Goal: Task Accomplishment & Management: Manage account settings

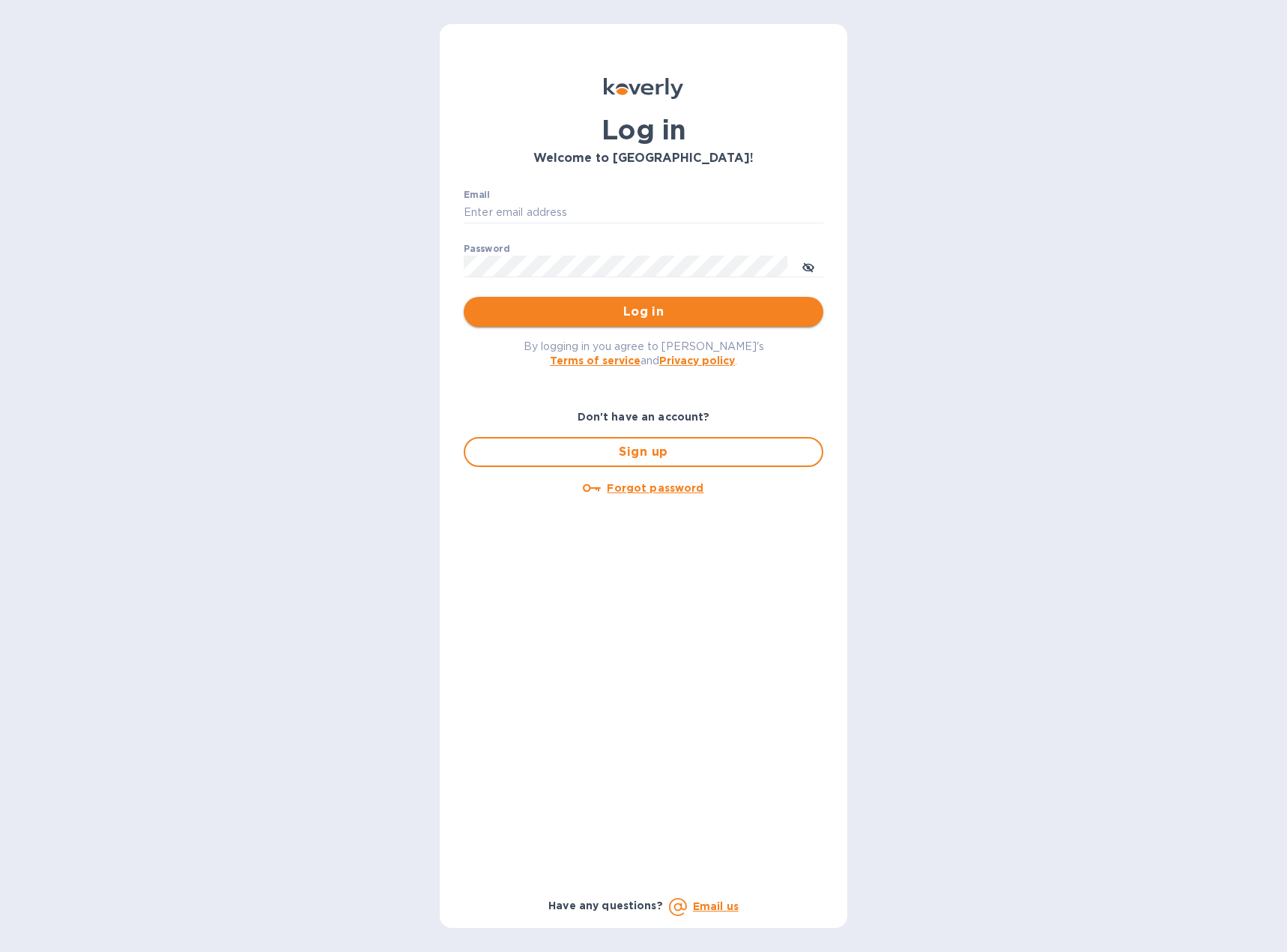
type input "[PERSON_NAME][EMAIL_ADDRESS][DOMAIN_NAME]"
click at [624, 310] on span "Log in" at bounding box center [643, 312] width 335 height 18
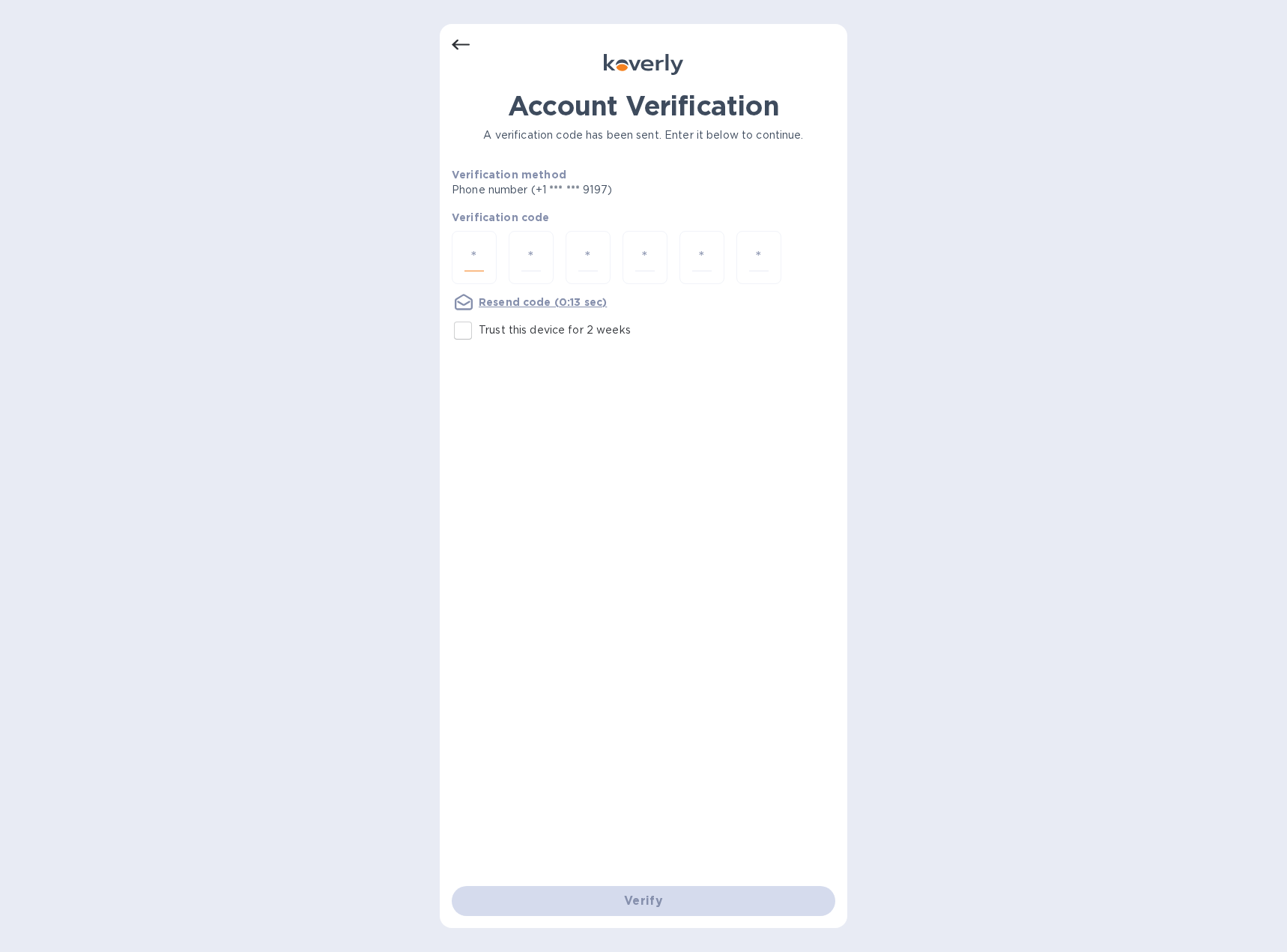
click at [469, 262] on input "number" at bounding box center [474, 257] width 20 height 27
type input "5"
type input "1"
type input "7"
type input "5"
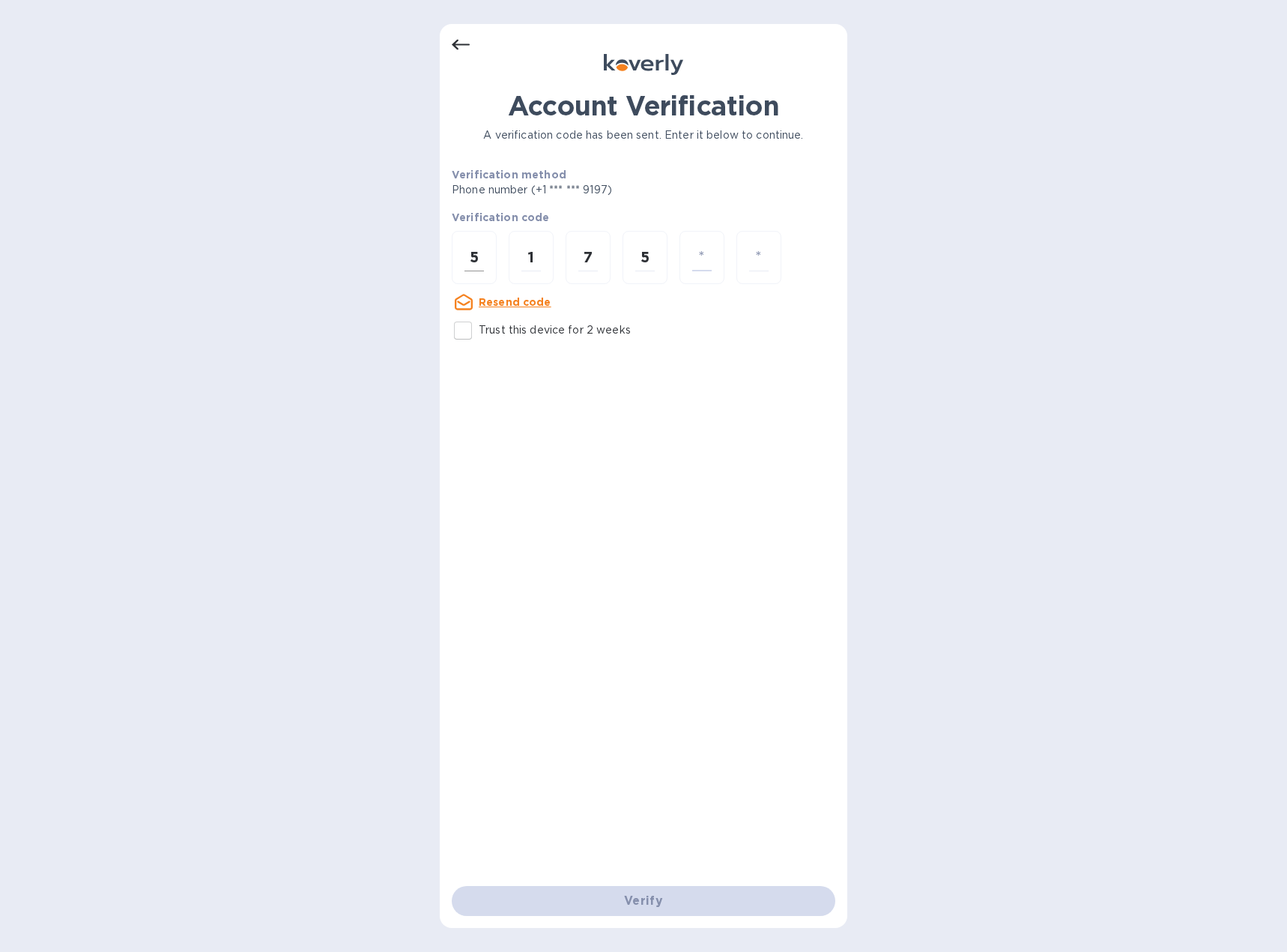
type input "2"
type input "7"
click at [469, 260] on input "number" at bounding box center [474, 257] width 20 height 27
type input "6"
type input "8"
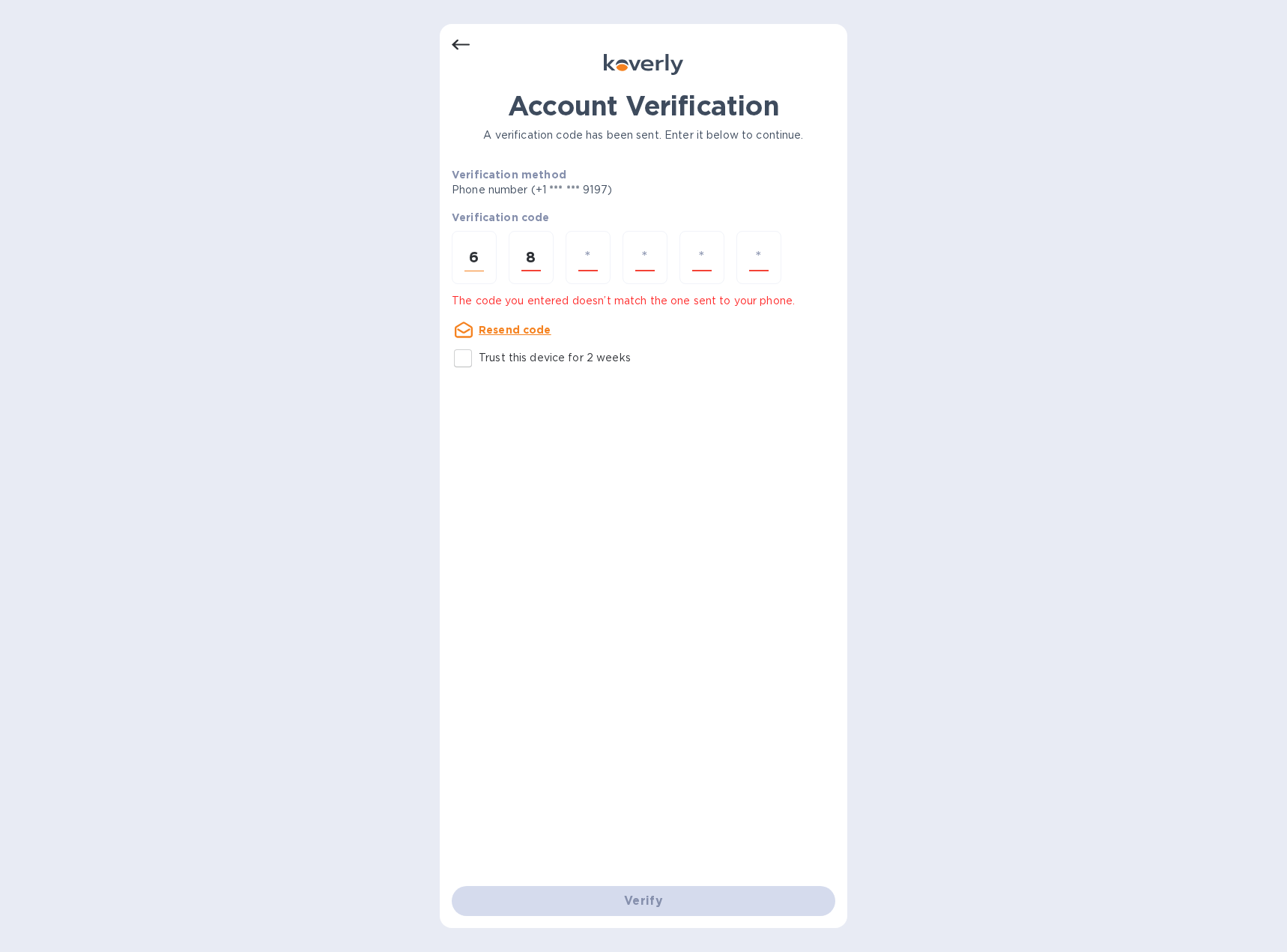
type input "3"
type input "2"
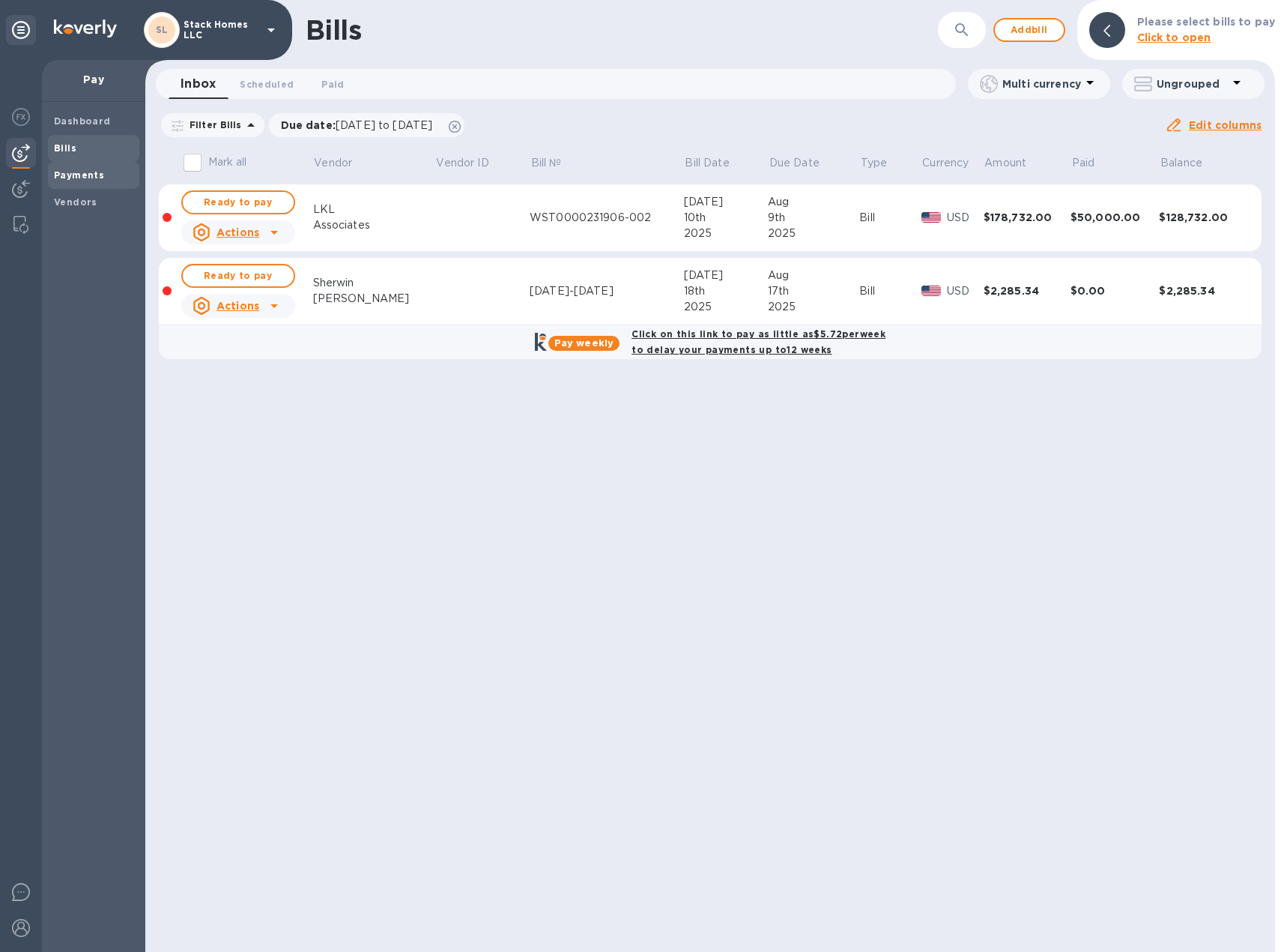
click at [65, 179] on b "Payments" at bounding box center [78, 175] width 50 height 11
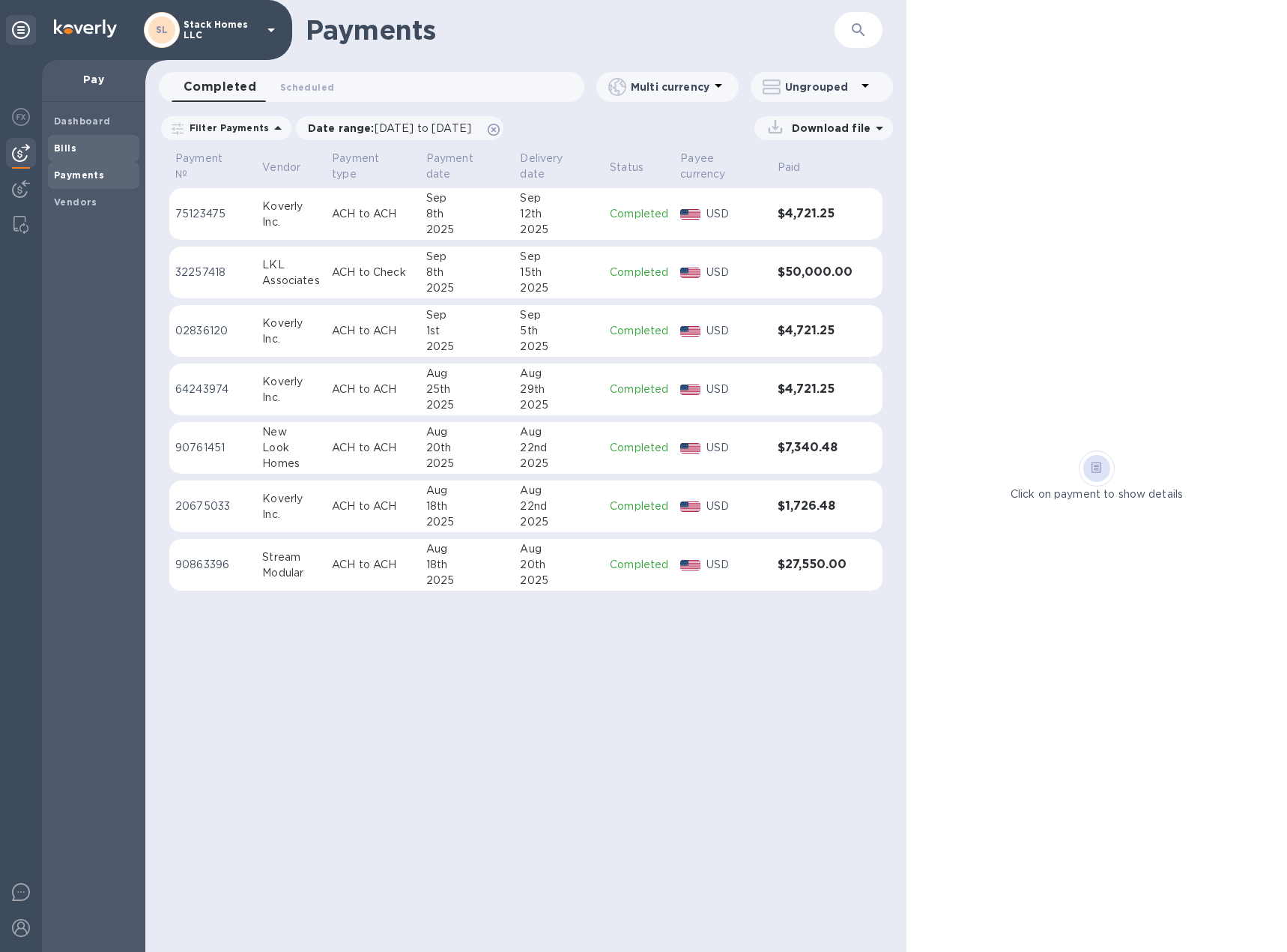
click at [87, 141] on span "Bills" at bounding box center [93, 148] width 79 height 15
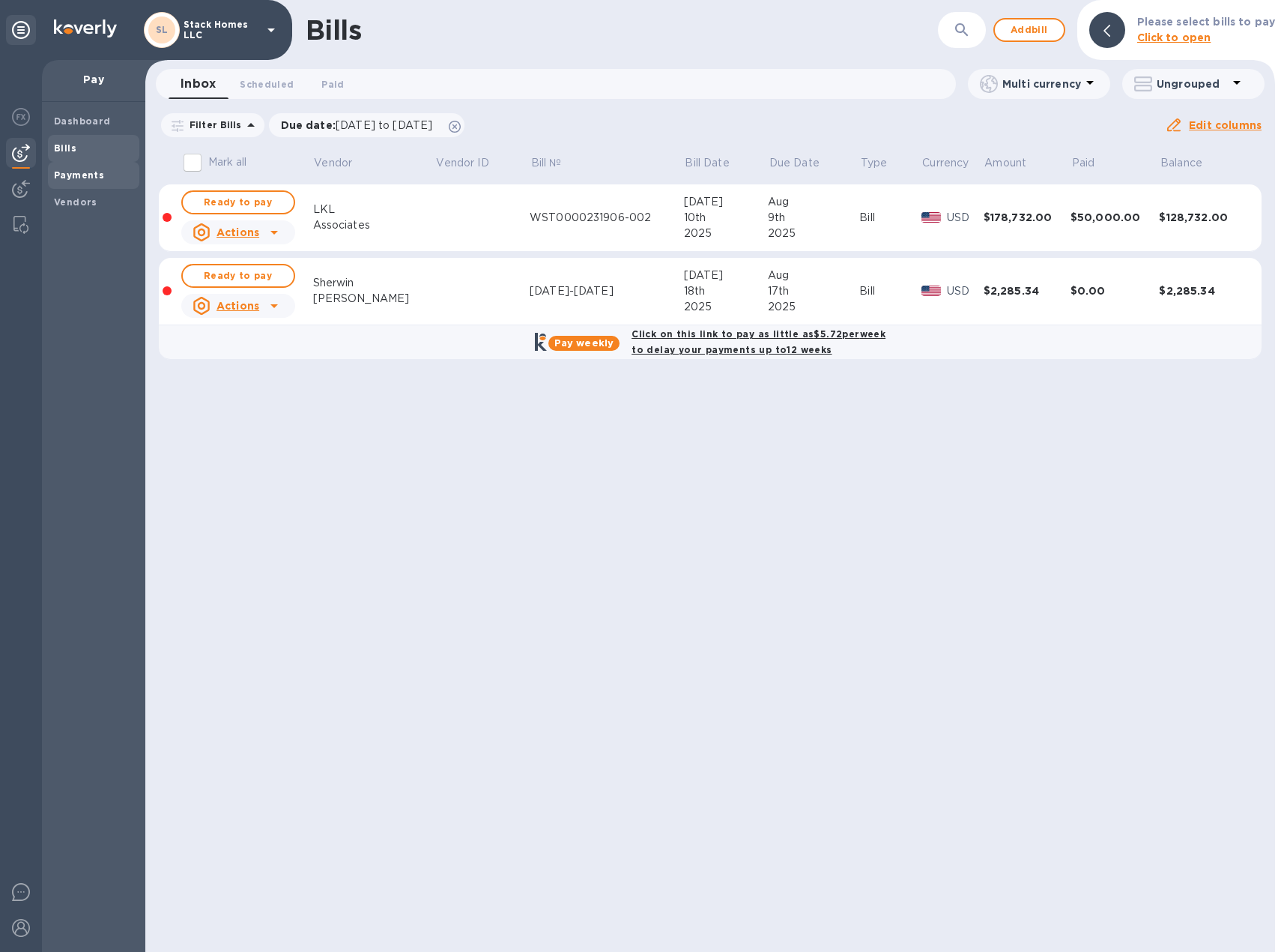
click at [69, 166] on div "Payments" at bounding box center [93, 175] width 91 height 27
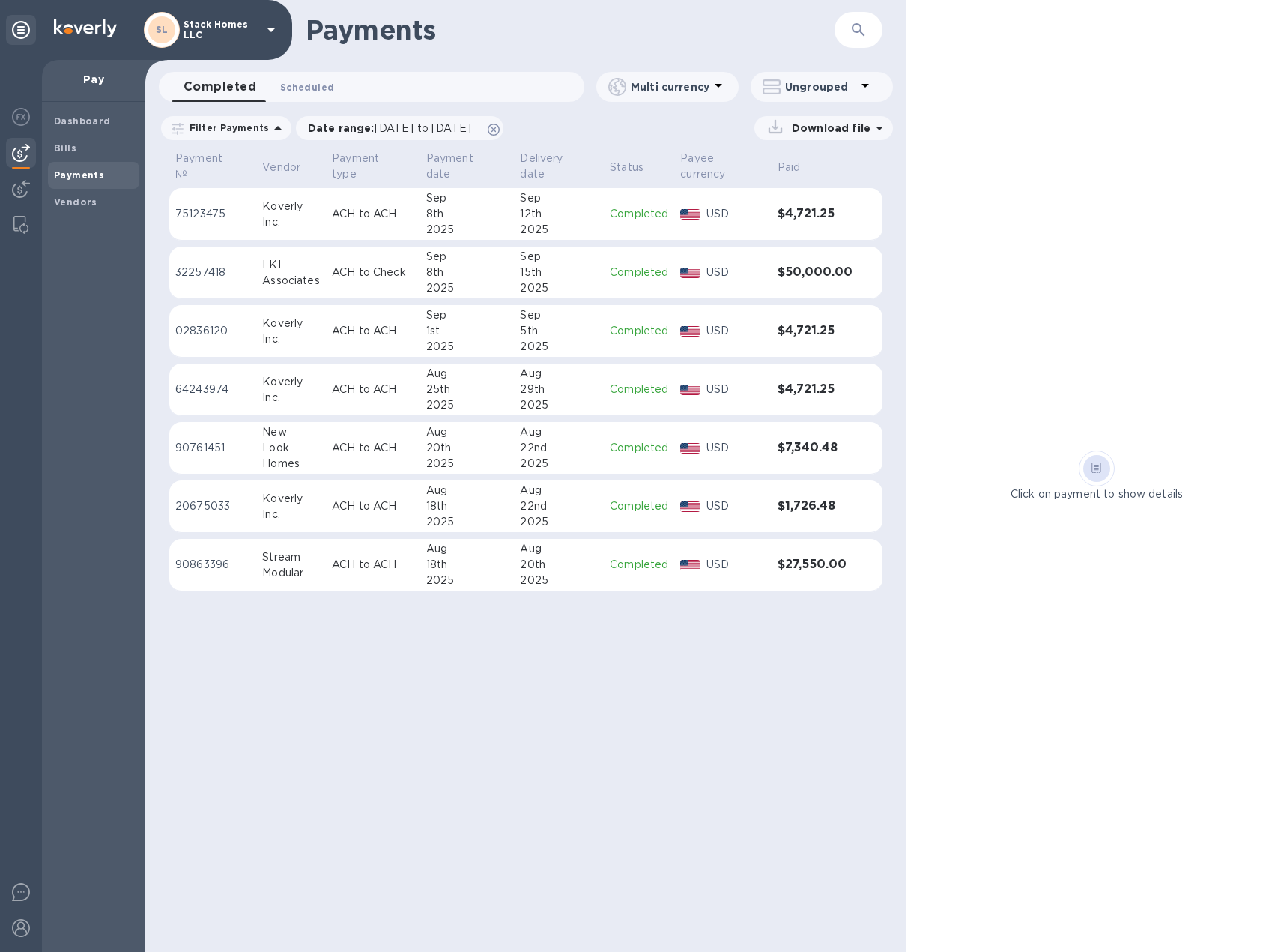
click at [318, 88] on span "Scheduled 0" at bounding box center [307, 87] width 54 height 16
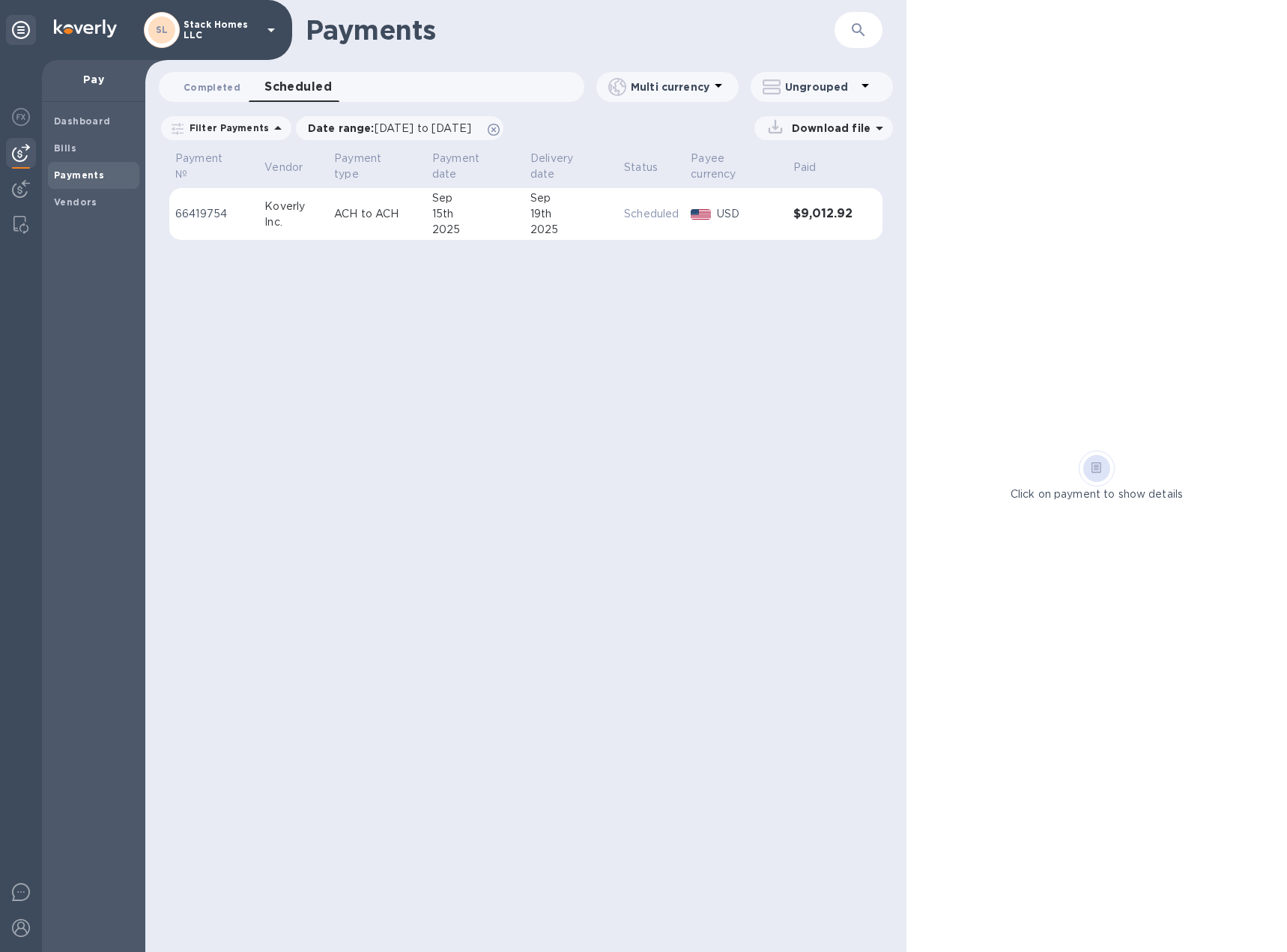
click at [209, 82] on span "Completed 0" at bounding box center [212, 87] width 57 height 16
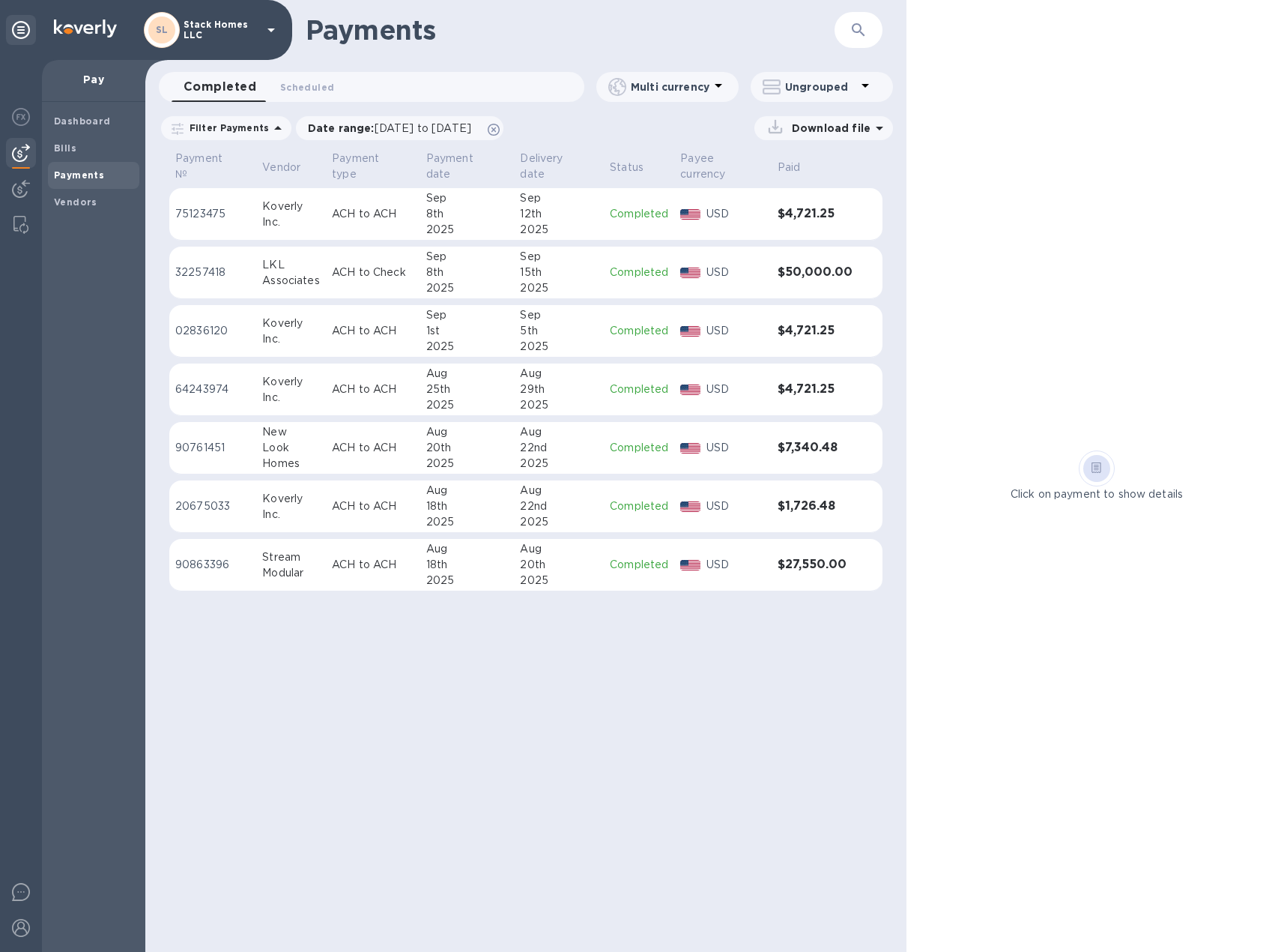
click at [739, 391] on p "USD" at bounding box center [736, 389] width 59 height 16
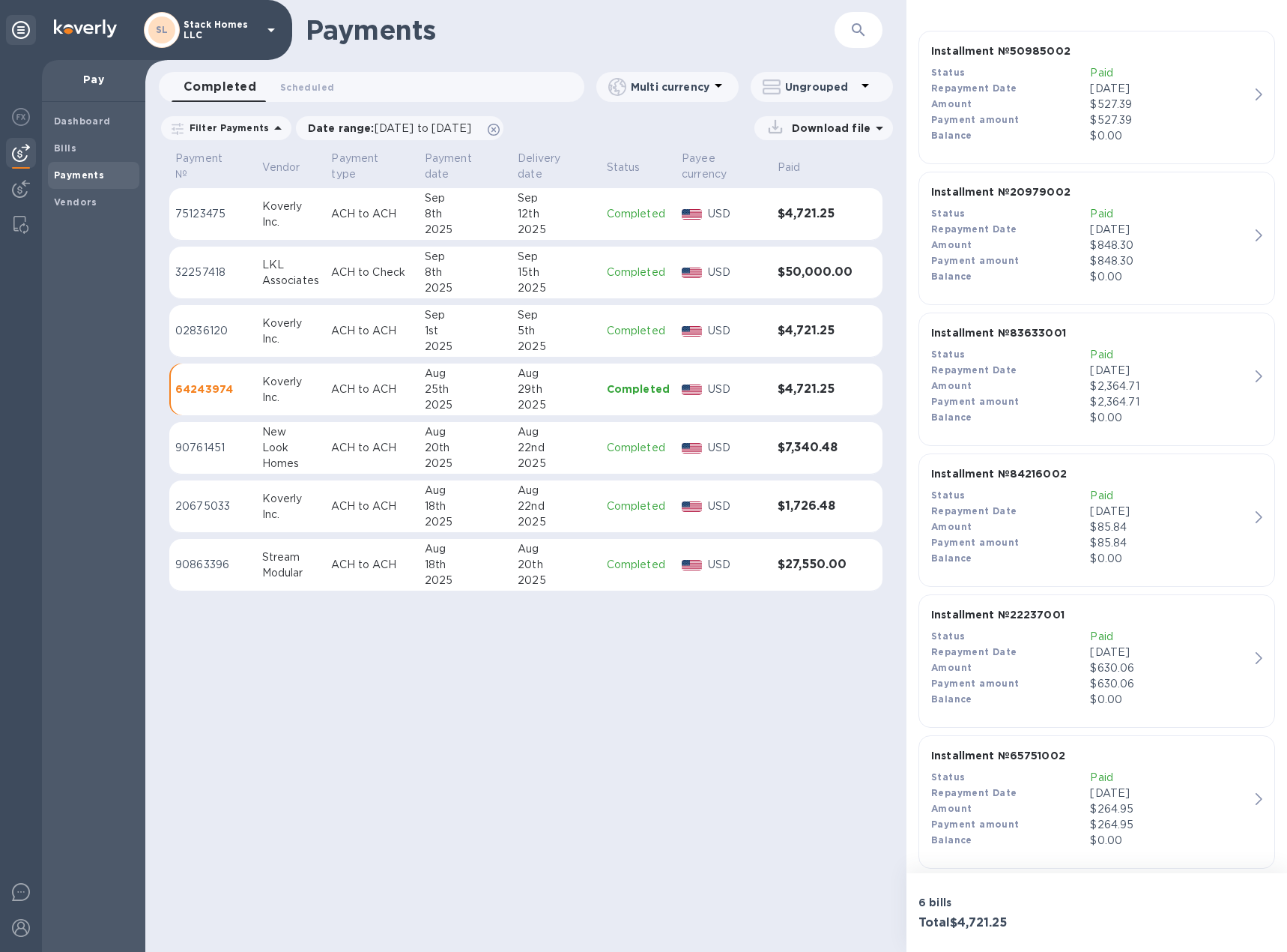
scroll to position [389, 0]
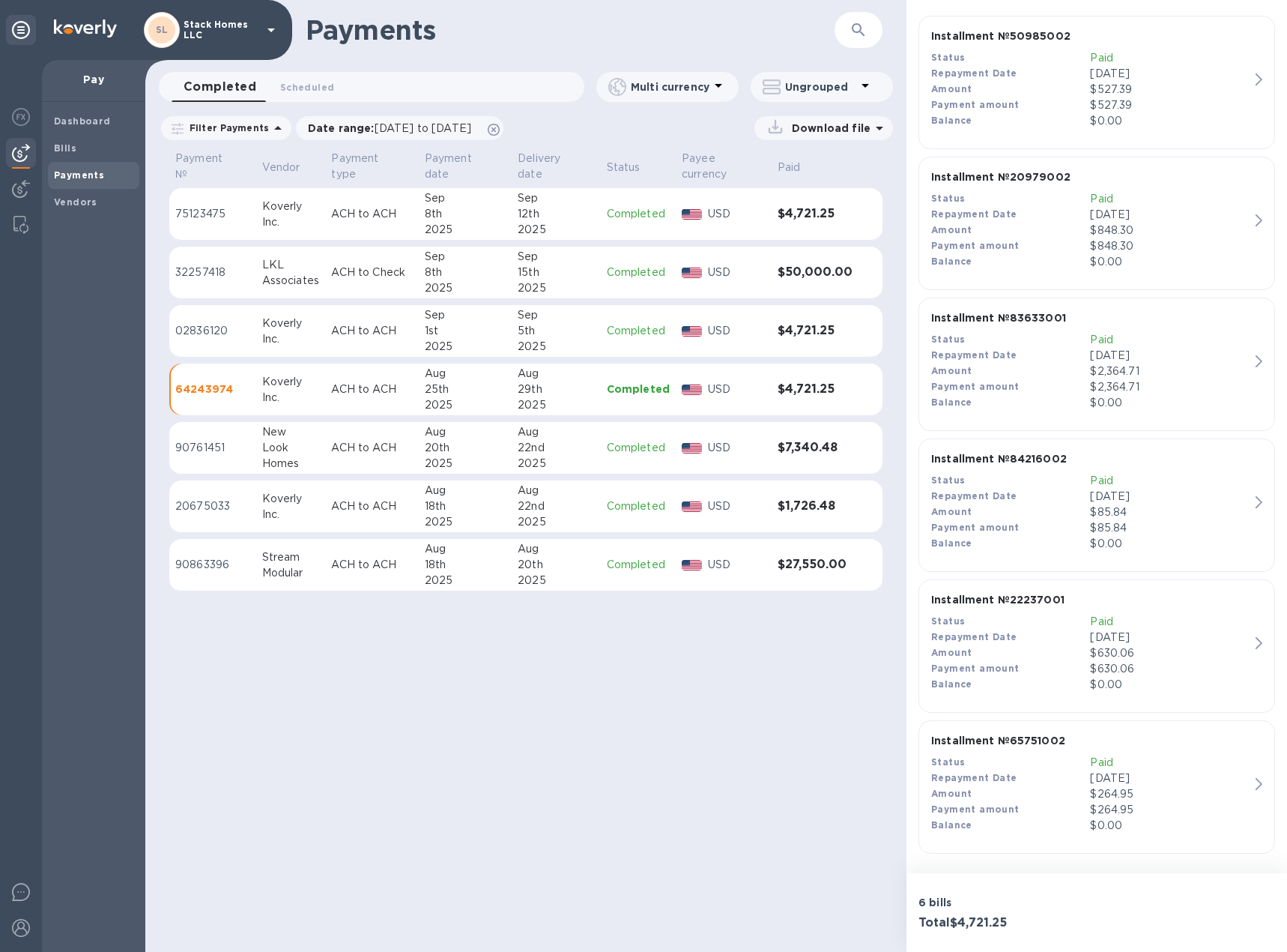
click at [1023, 735] on b "Installment № 65751002" at bounding box center [998, 740] width 134 height 12
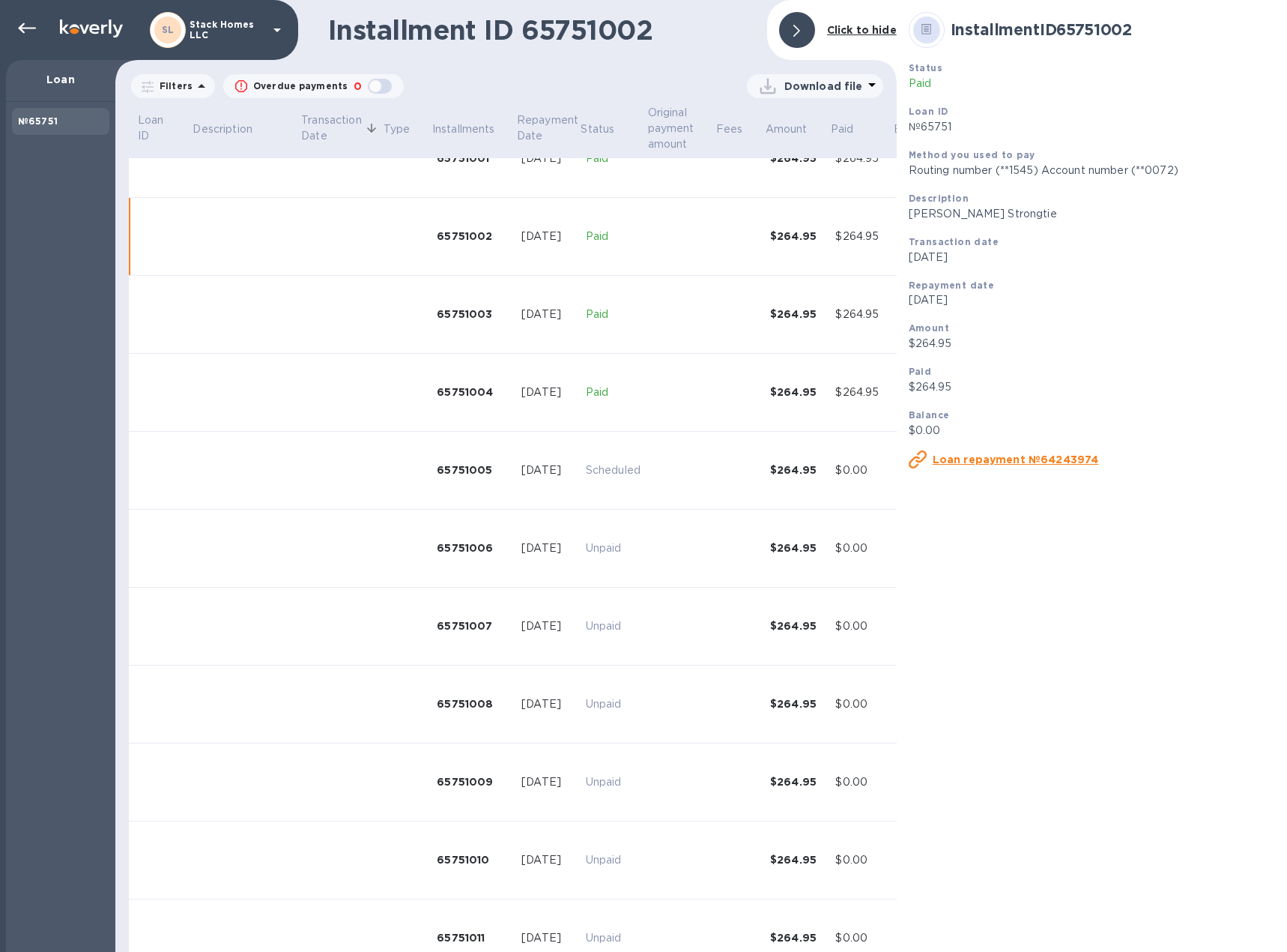
scroll to position [135, 0]
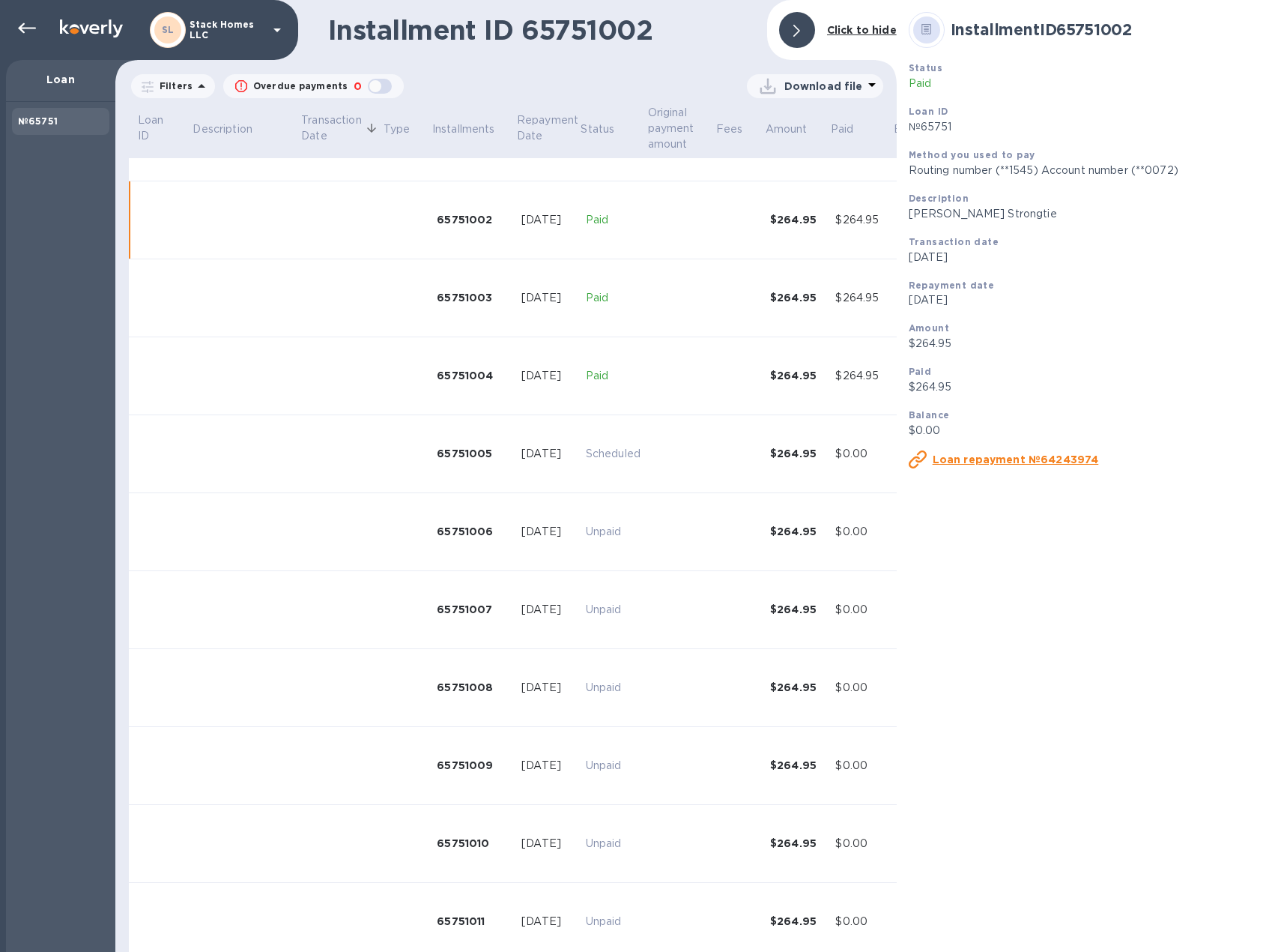
click at [950, 453] on u "Loan repayment №64243974" at bounding box center [1015, 459] width 167 height 12
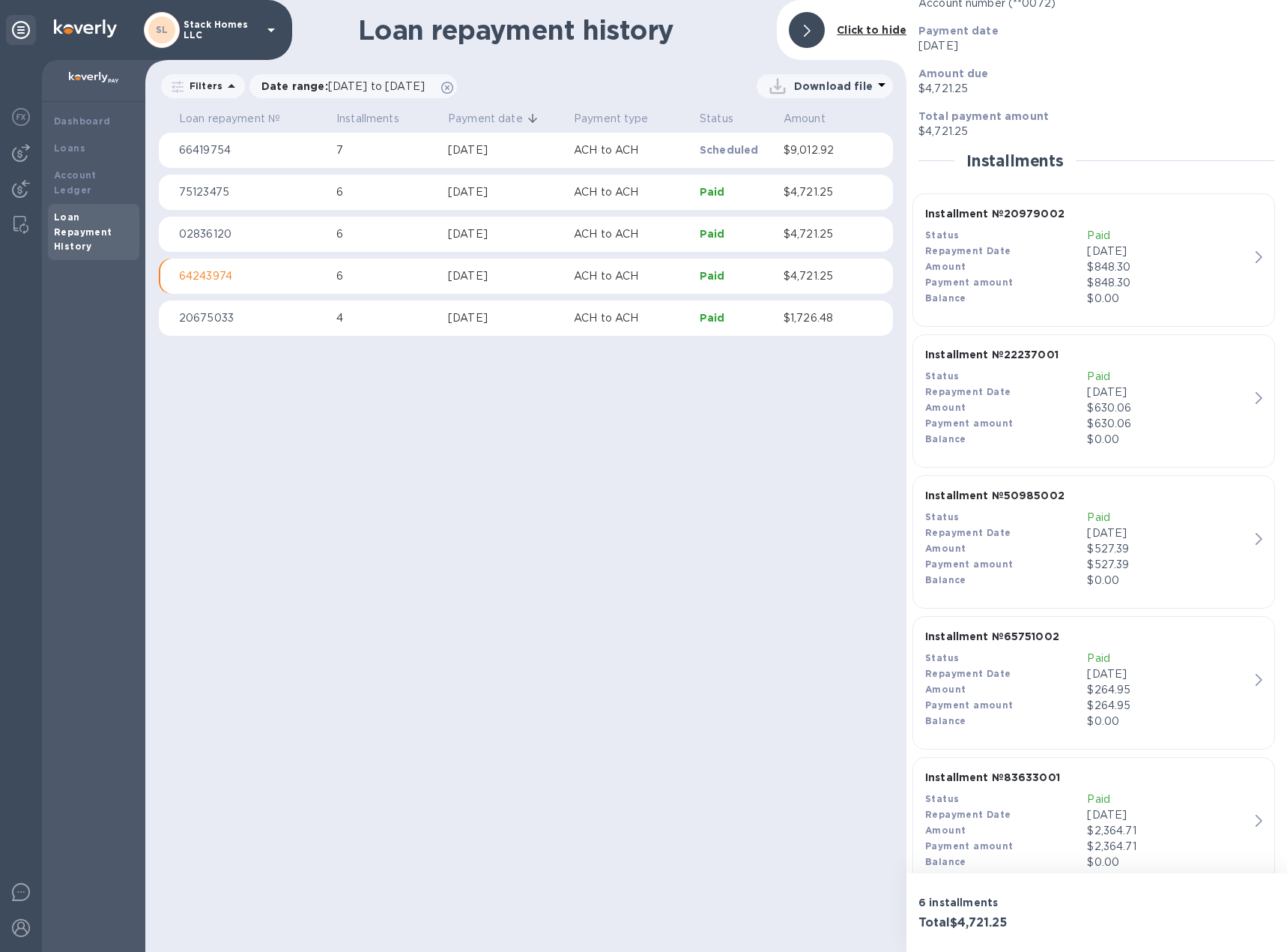
scroll to position [309, 0]
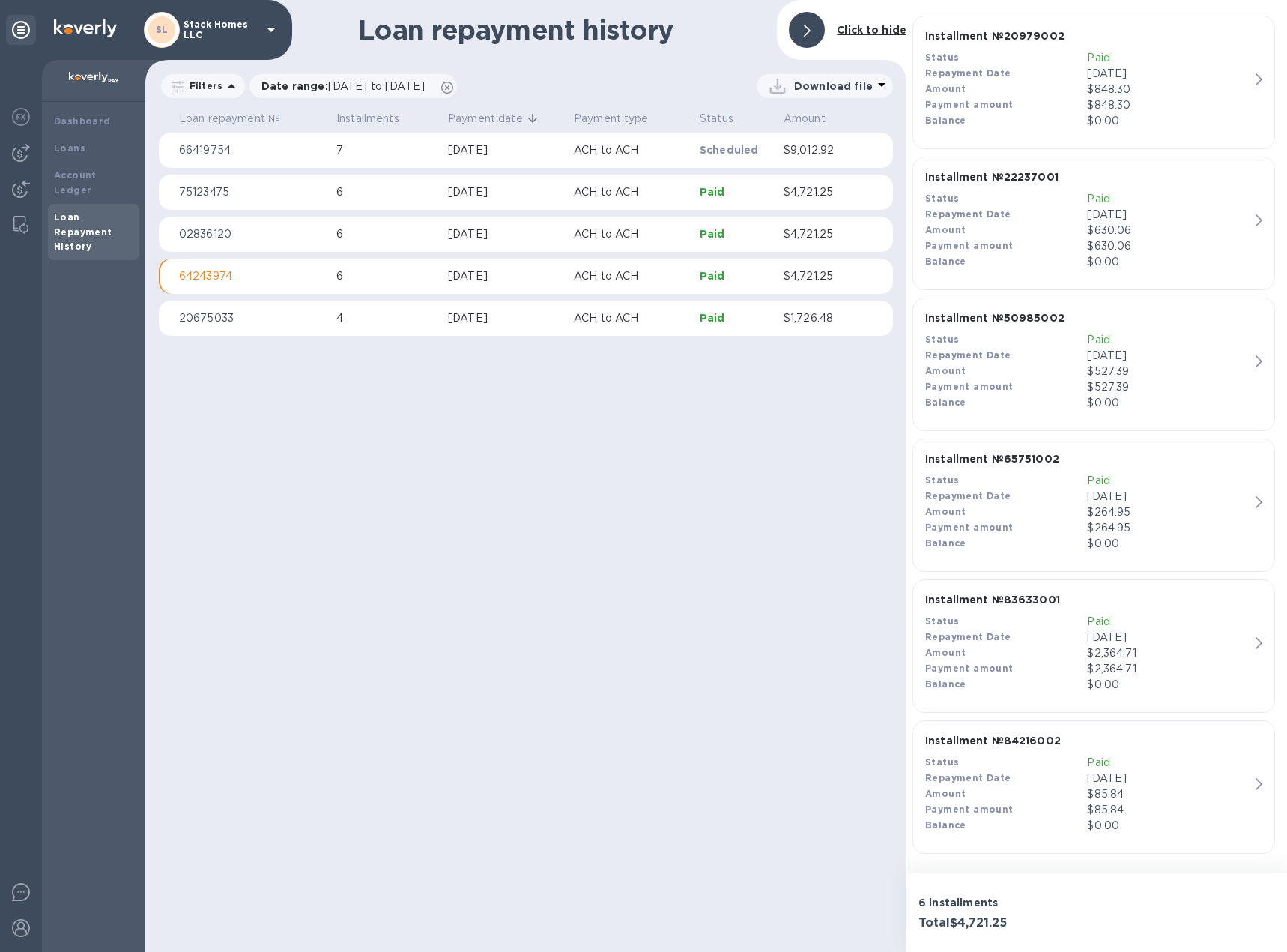
drag, startPoint x: 1027, startPoint y: 741, endPoint x: 1065, endPoint y: 568, distance: 177.1
click at [1053, 644] on div "Installment № 20979002 Status Paid Repayment Date [DATE] Amount $848.30 Payment…" at bounding box center [1097, 438] width 369 height 857
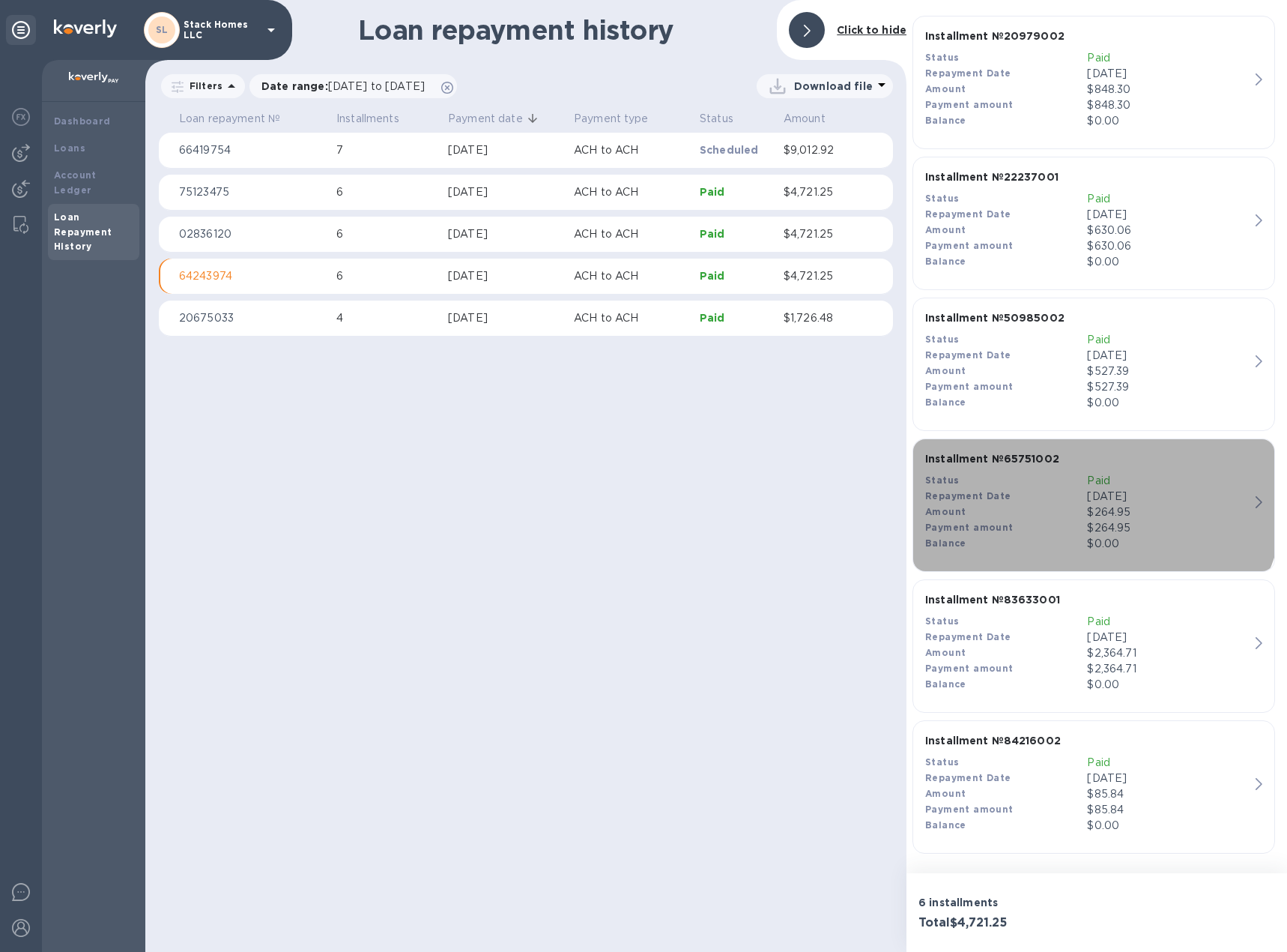
click at [982, 455] on b "Installment № 65751002" at bounding box center [992, 459] width 134 height 12
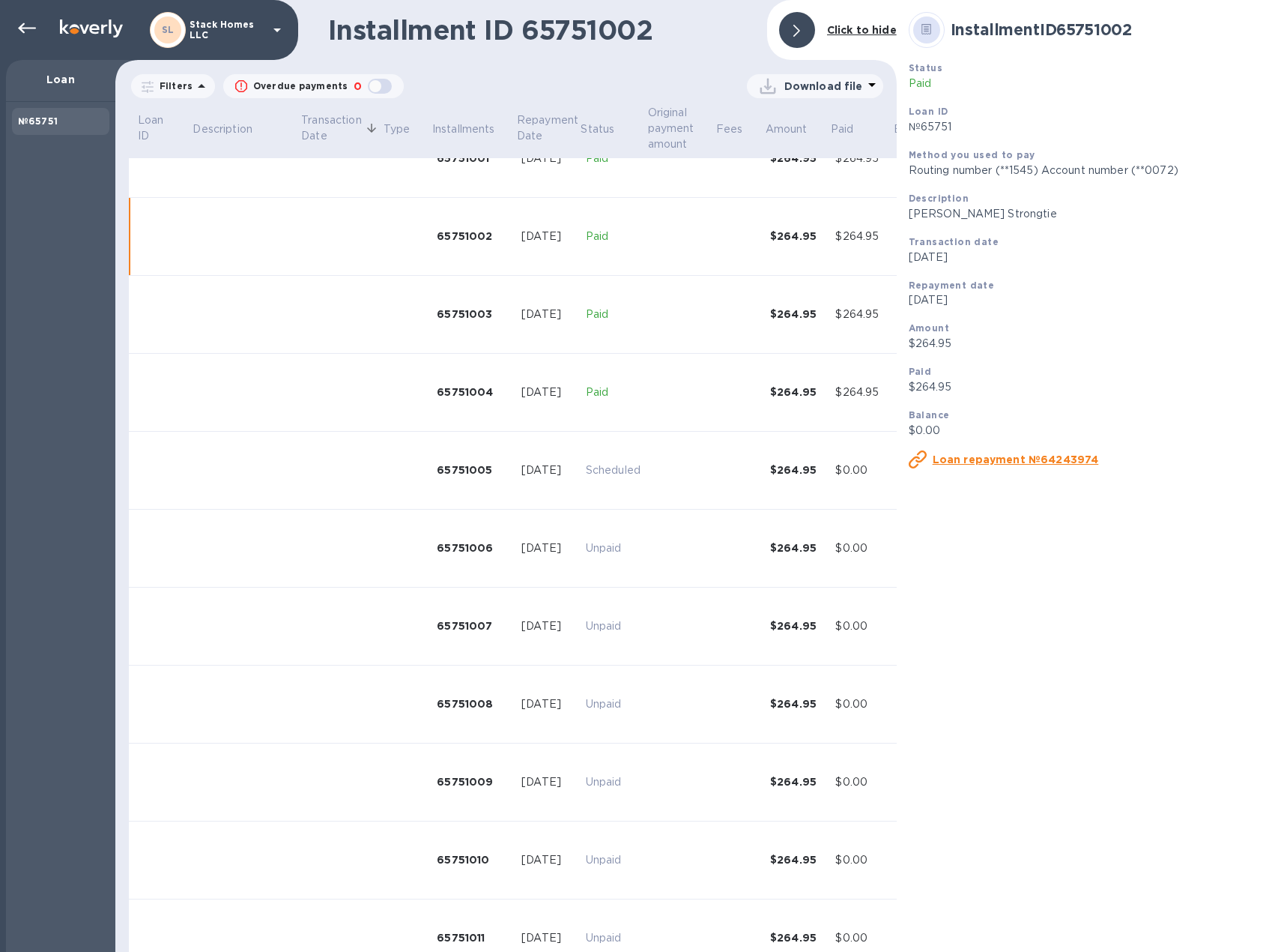
scroll to position [135, 0]
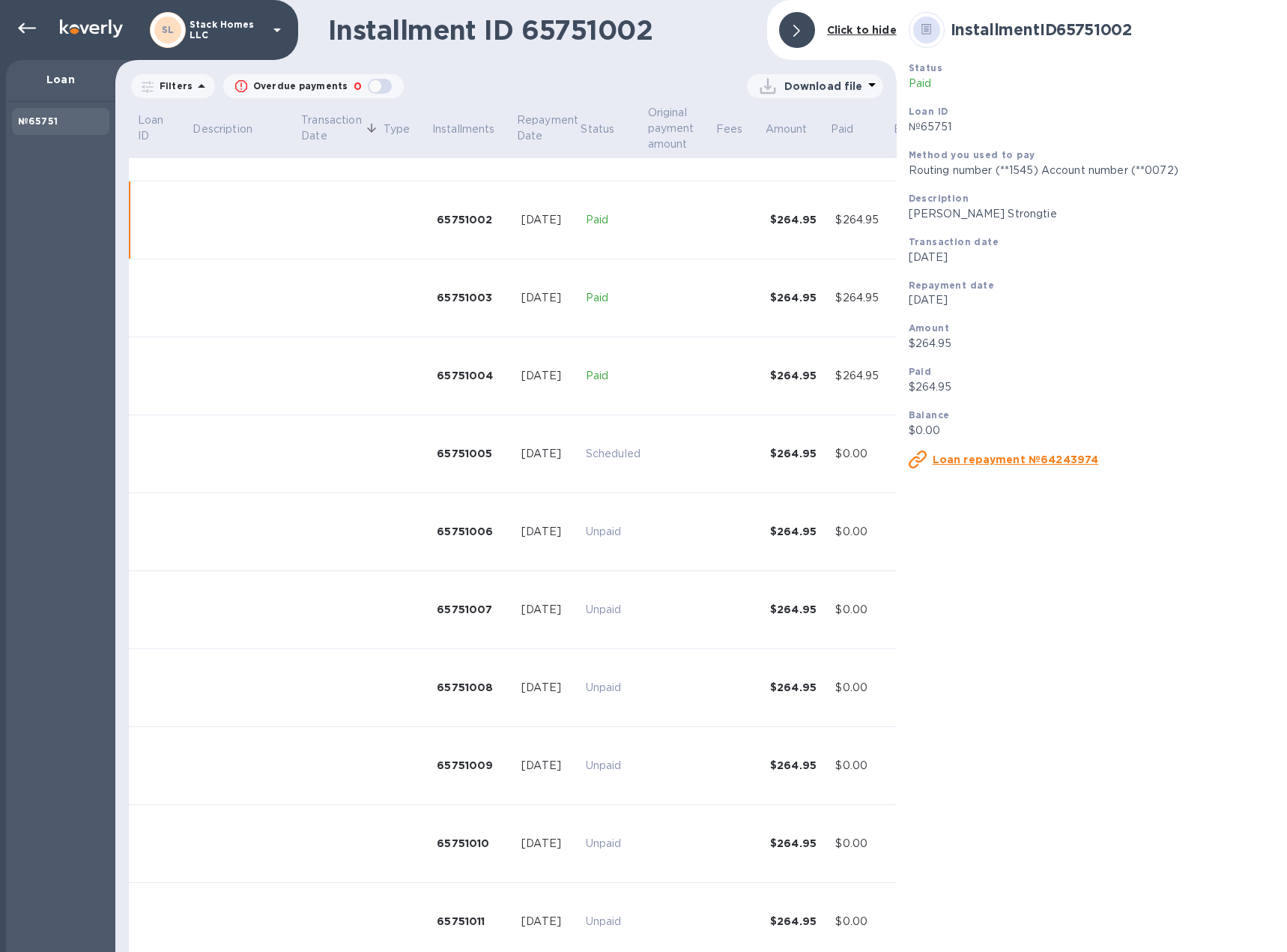
click at [802, 19] on div at bounding box center [797, 29] width 36 height 36
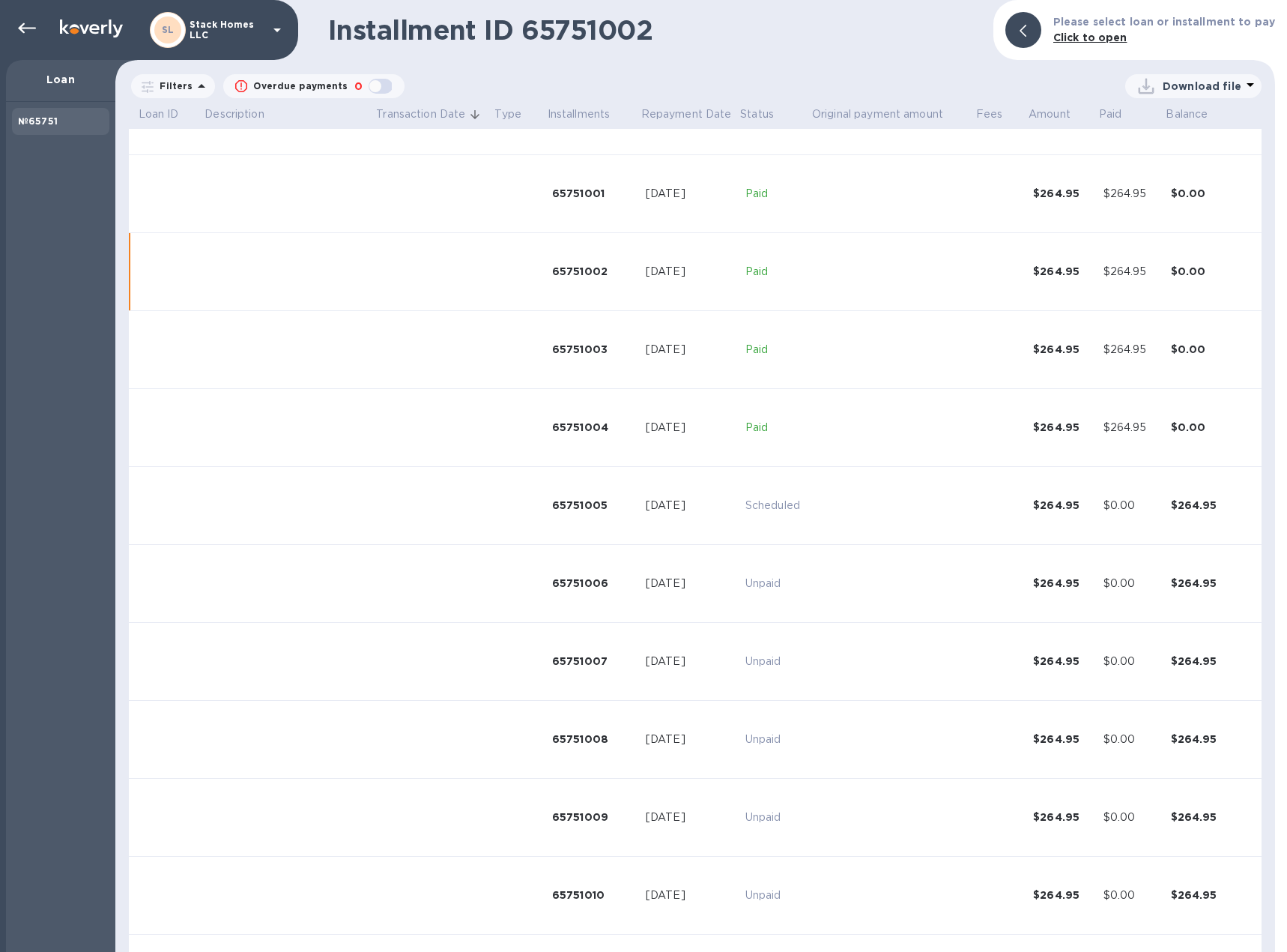
scroll to position [0, 0]
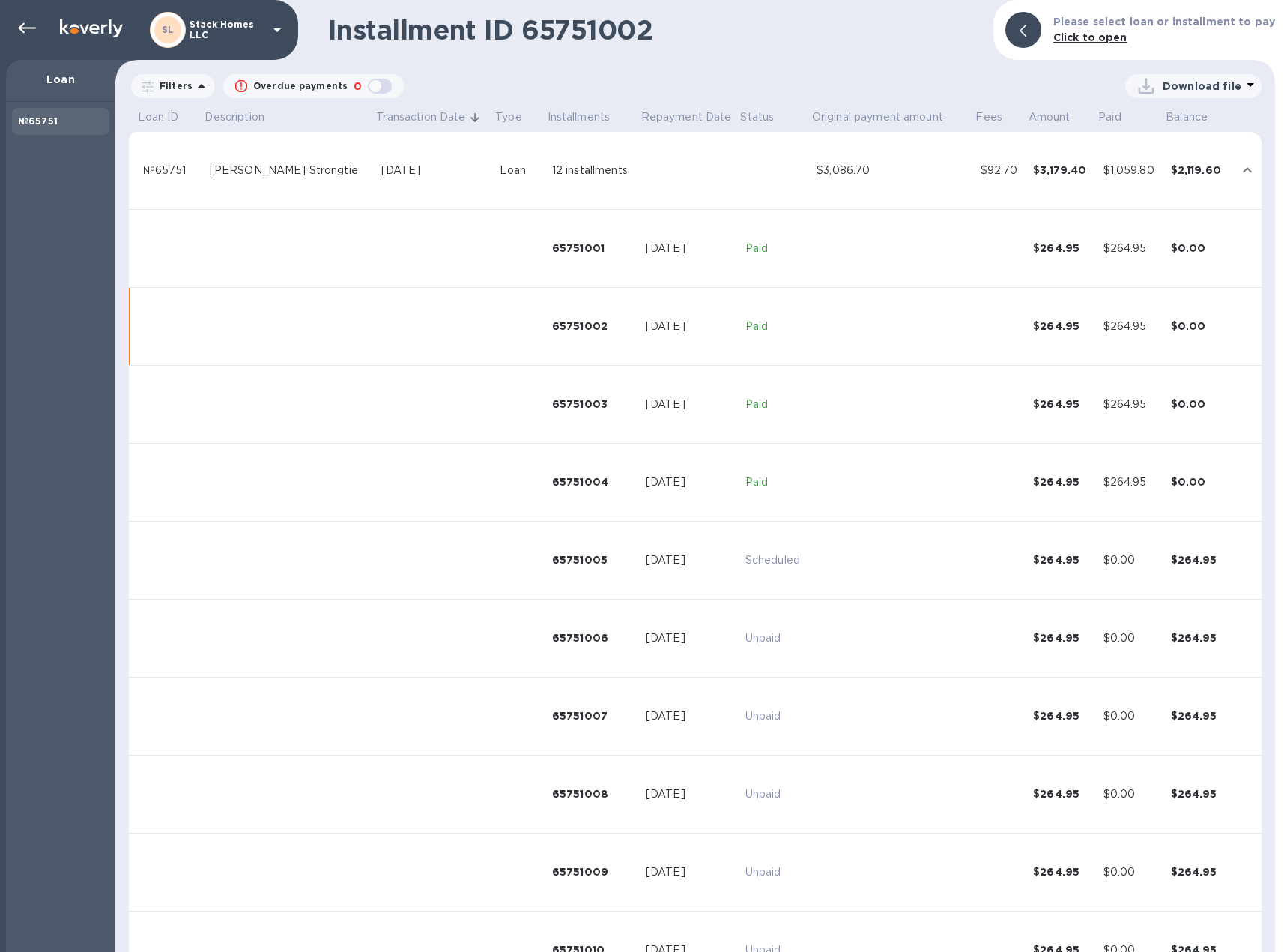
click at [1237, 81] on div "Download file" at bounding box center [1192, 86] width 116 height 24
click at [1237, 81] on div at bounding box center [643, 476] width 1287 height 952
click at [30, 26] on icon at bounding box center [26, 28] width 18 height 18
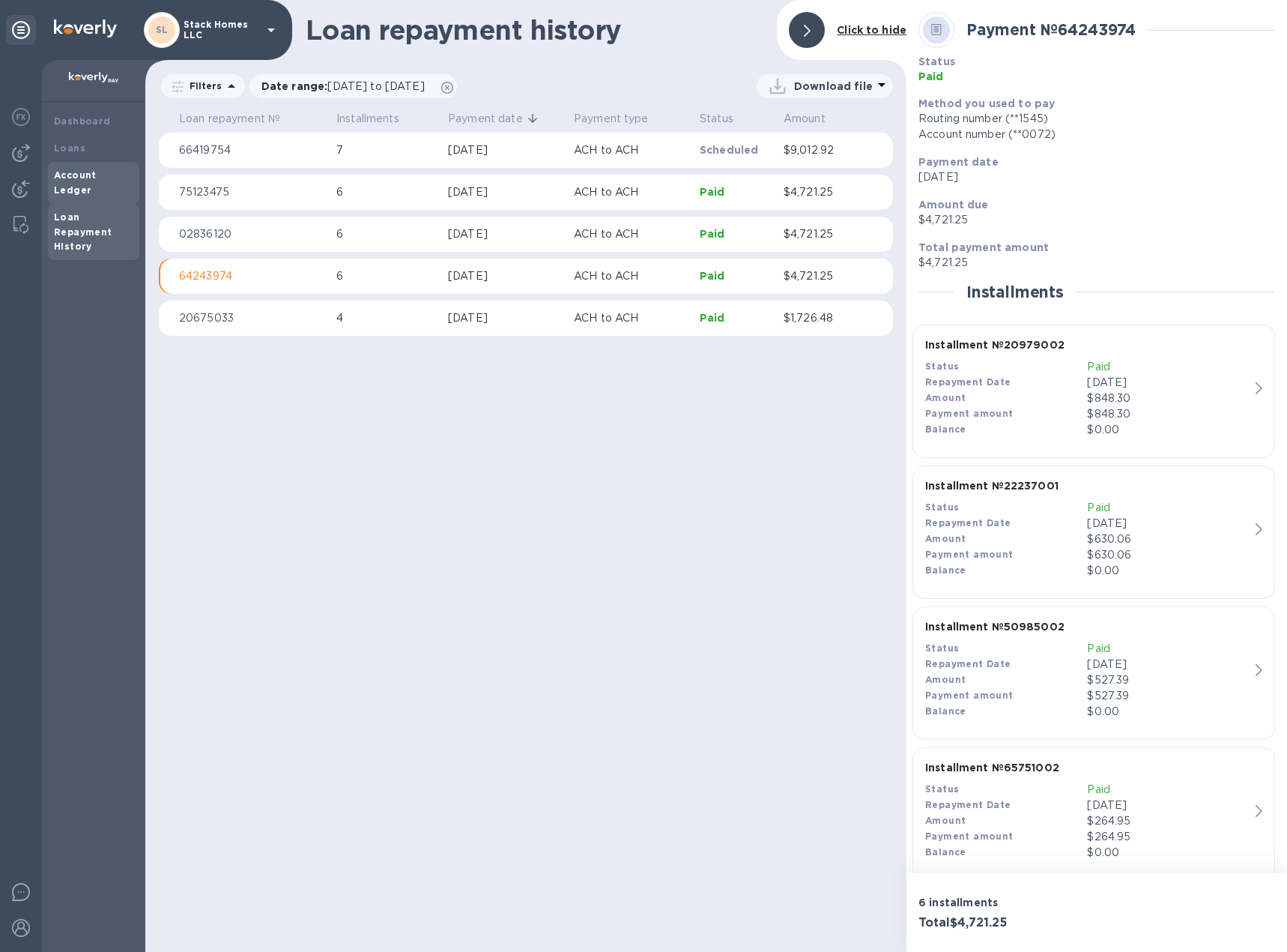
click at [94, 174] on b "Account Ledger" at bounding box center [75, 182] width 43 height 26
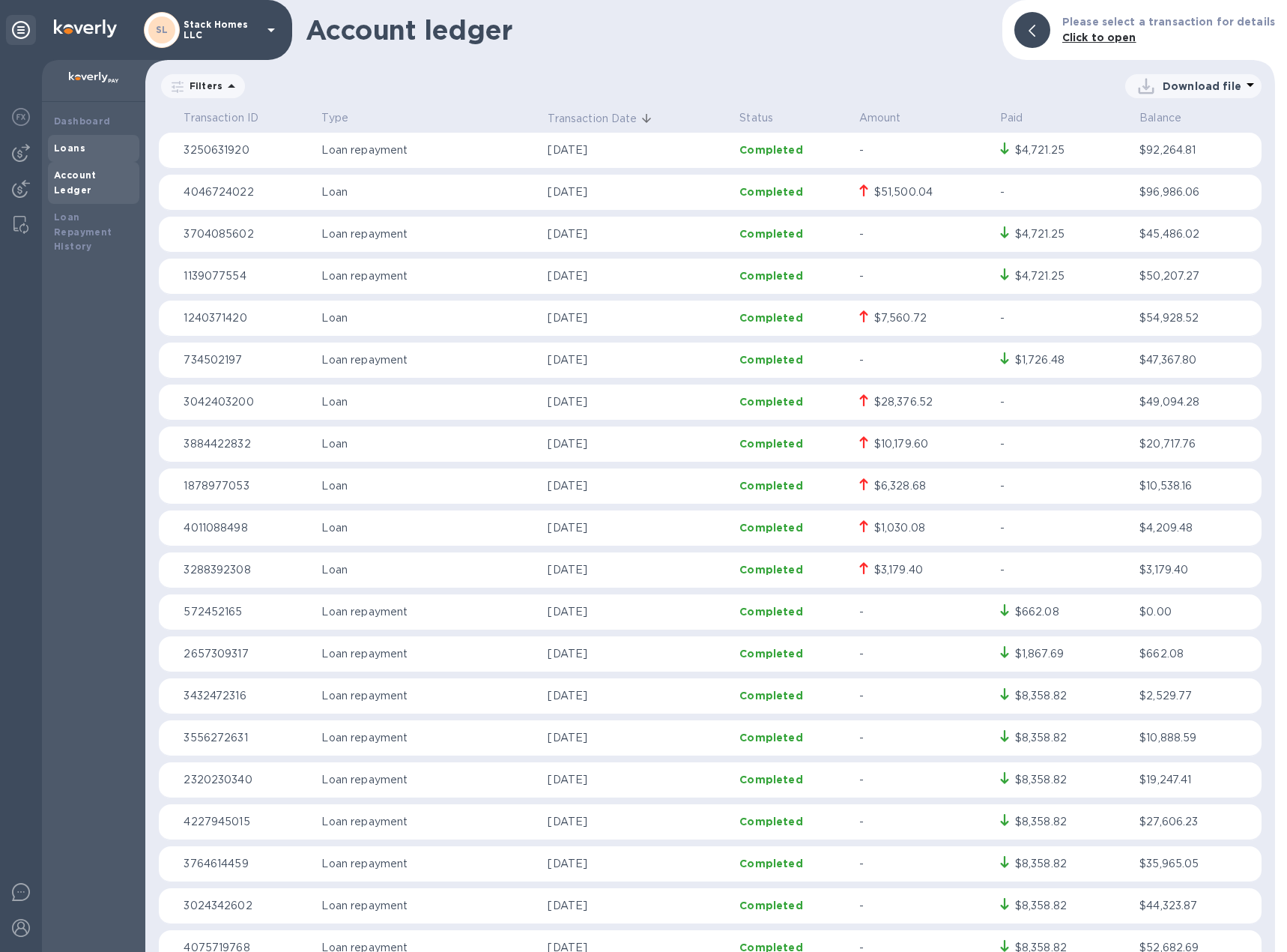
click at [93, 151] on div "Loans" at bounding box center [93, 148] width 79 height 15
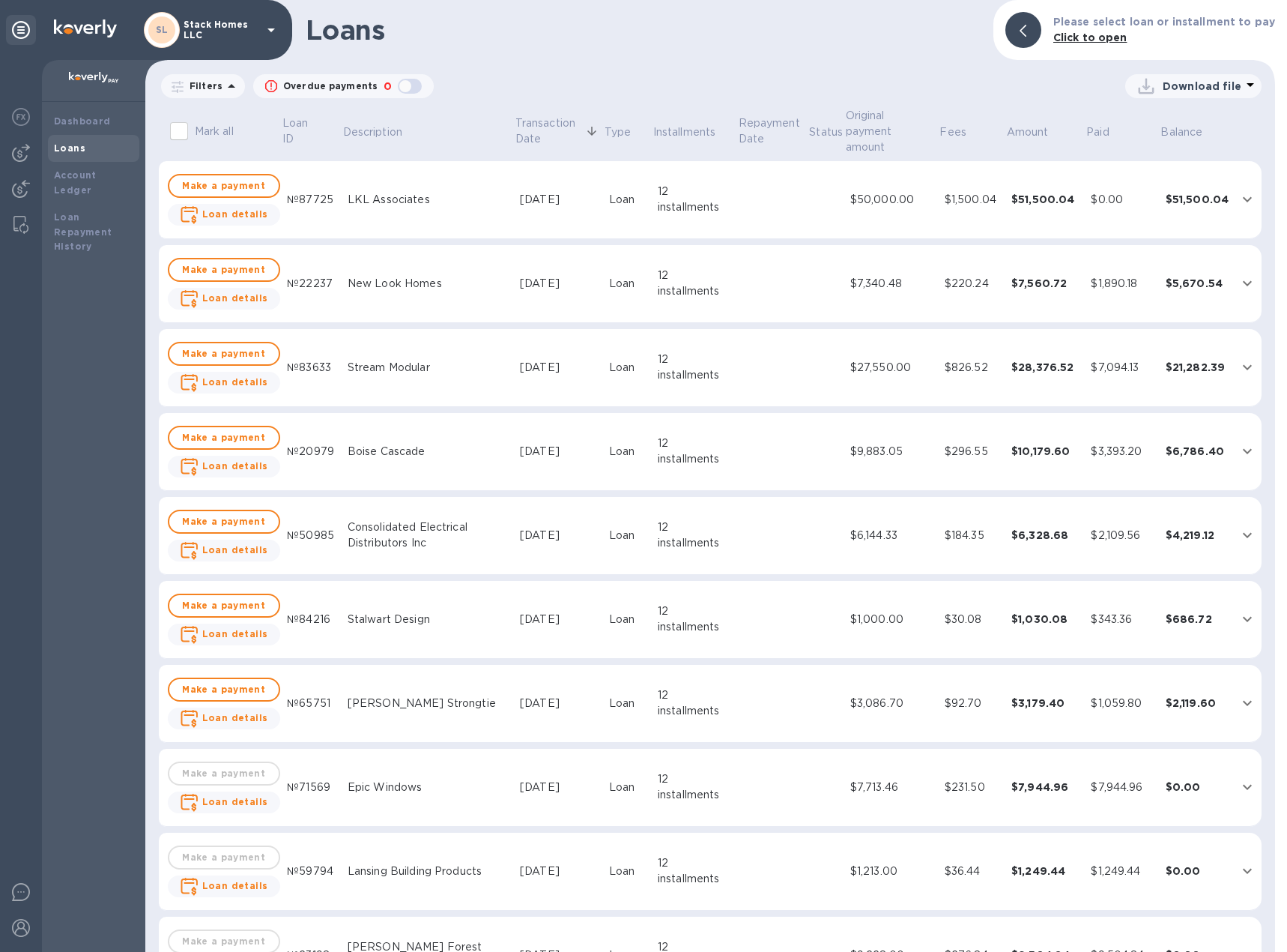
click at [1174, 84] on p "Download file" at bounding box center [1202, 85] width 78 height 15
click at [1167, 123] on li "XLSX file" at bounding box center [1194, 122] width 102 height 42
click at [97, 175] on b "Account Ledger" at bounding box center [75, 182] width 43 height 26
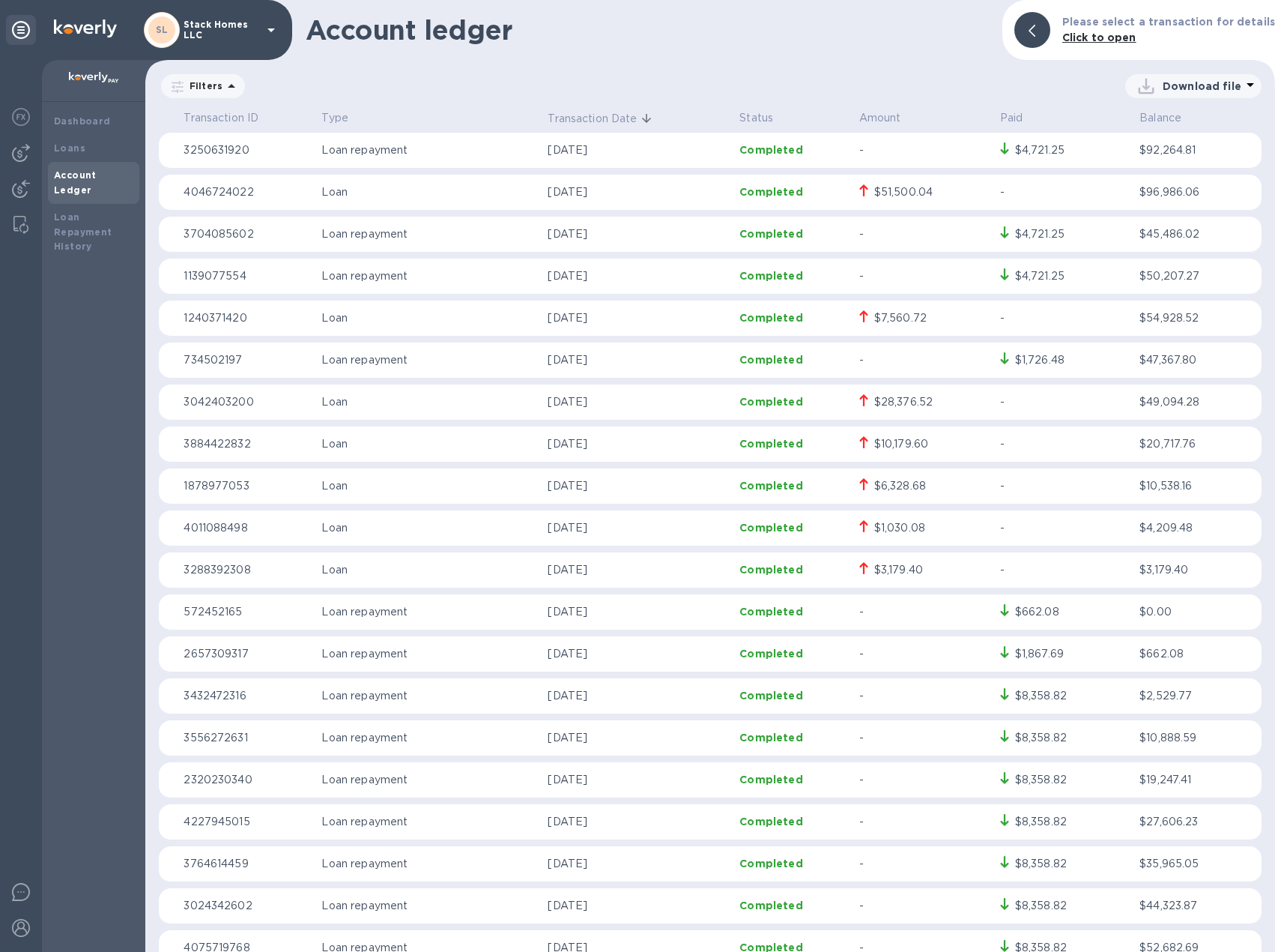
click at [1193, 85] on p "Download file" at bounding box center [1202, 85] width 78 height 15
click at [1189, 120] on li "XLSX file" at bounding box center [1194, 122] width 102 height 42
click at [62, 138] on div "Loans" at bounding box center [93, 149] width 91 height 27
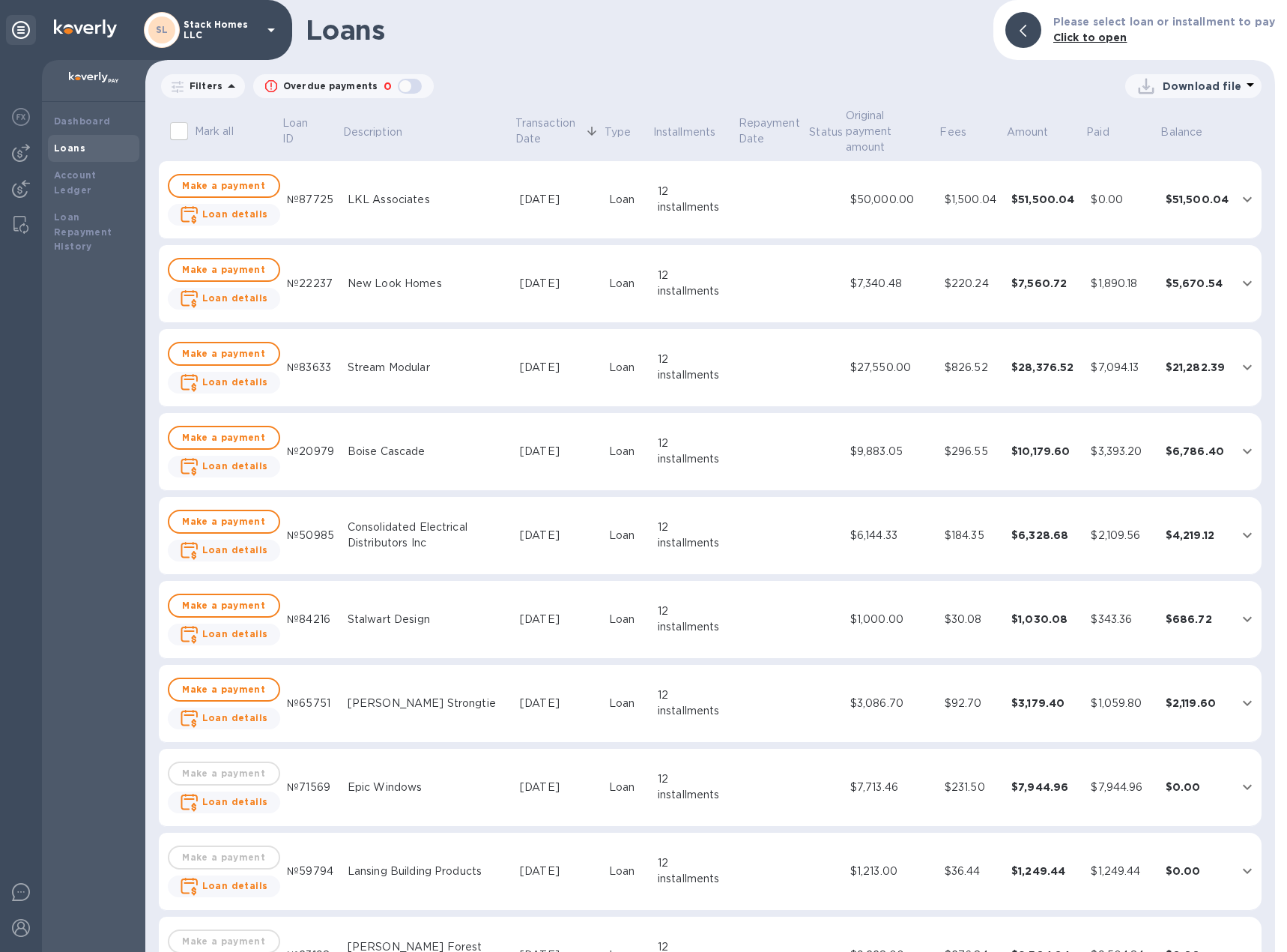
click at [1243, 197] on icon "expand row" at bounding box center [1247, 199] width 9 height 5
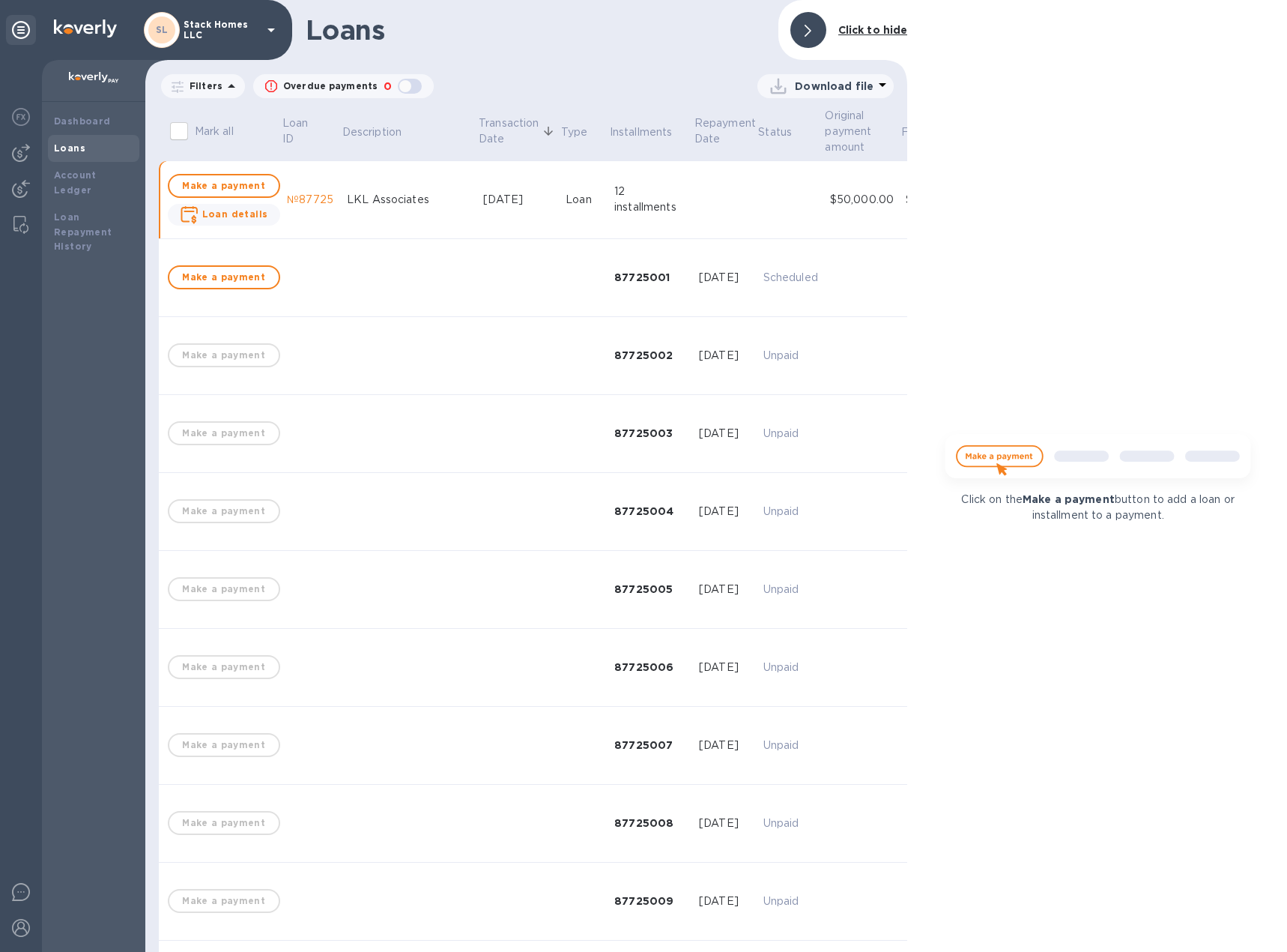
click at [805, 27] on icon at bounding box center [808, 30] width 7 height 12
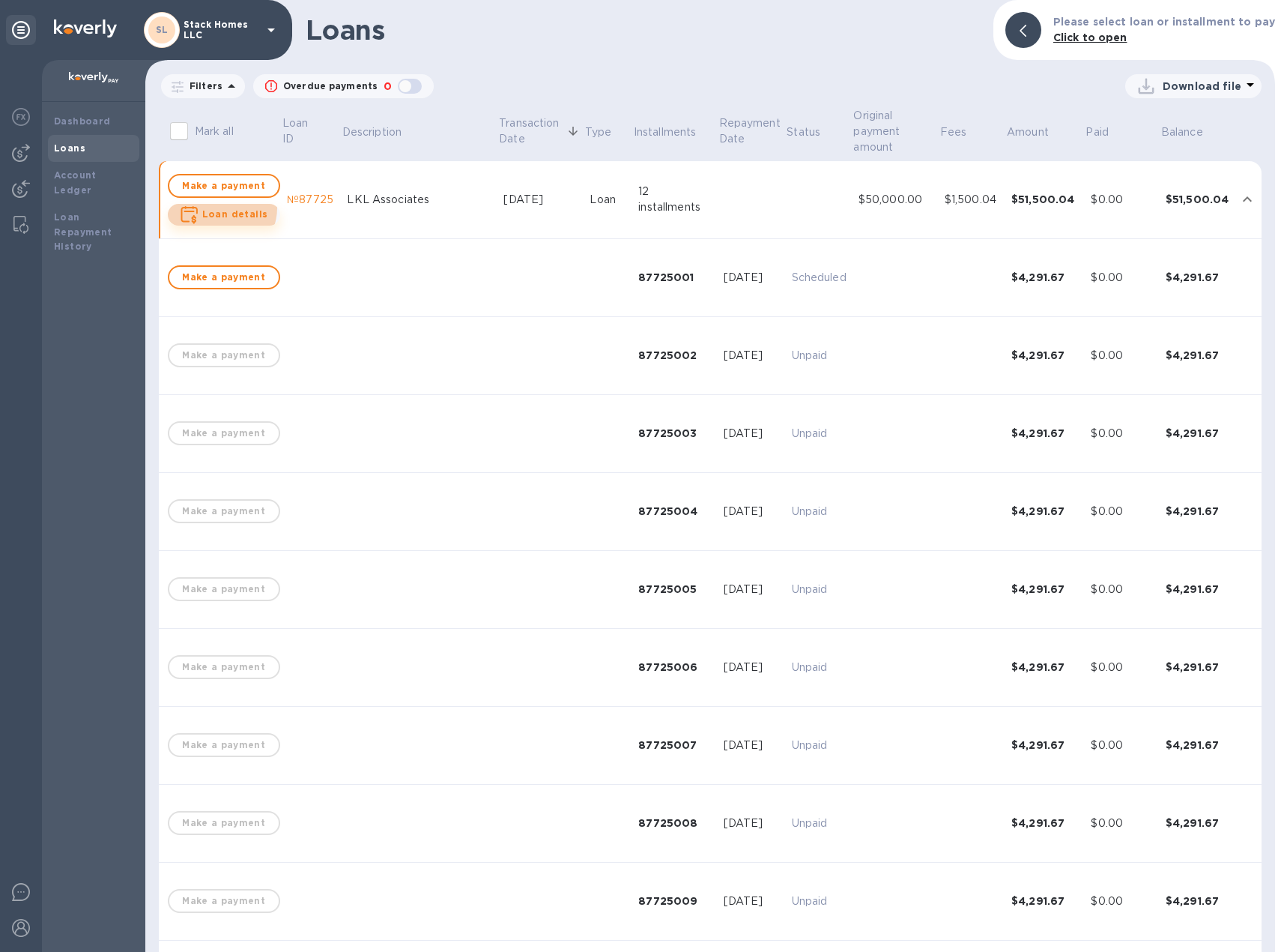
click at [219, 208] on span "Loan details" at bounding box center [234, 214] width 66 height 15
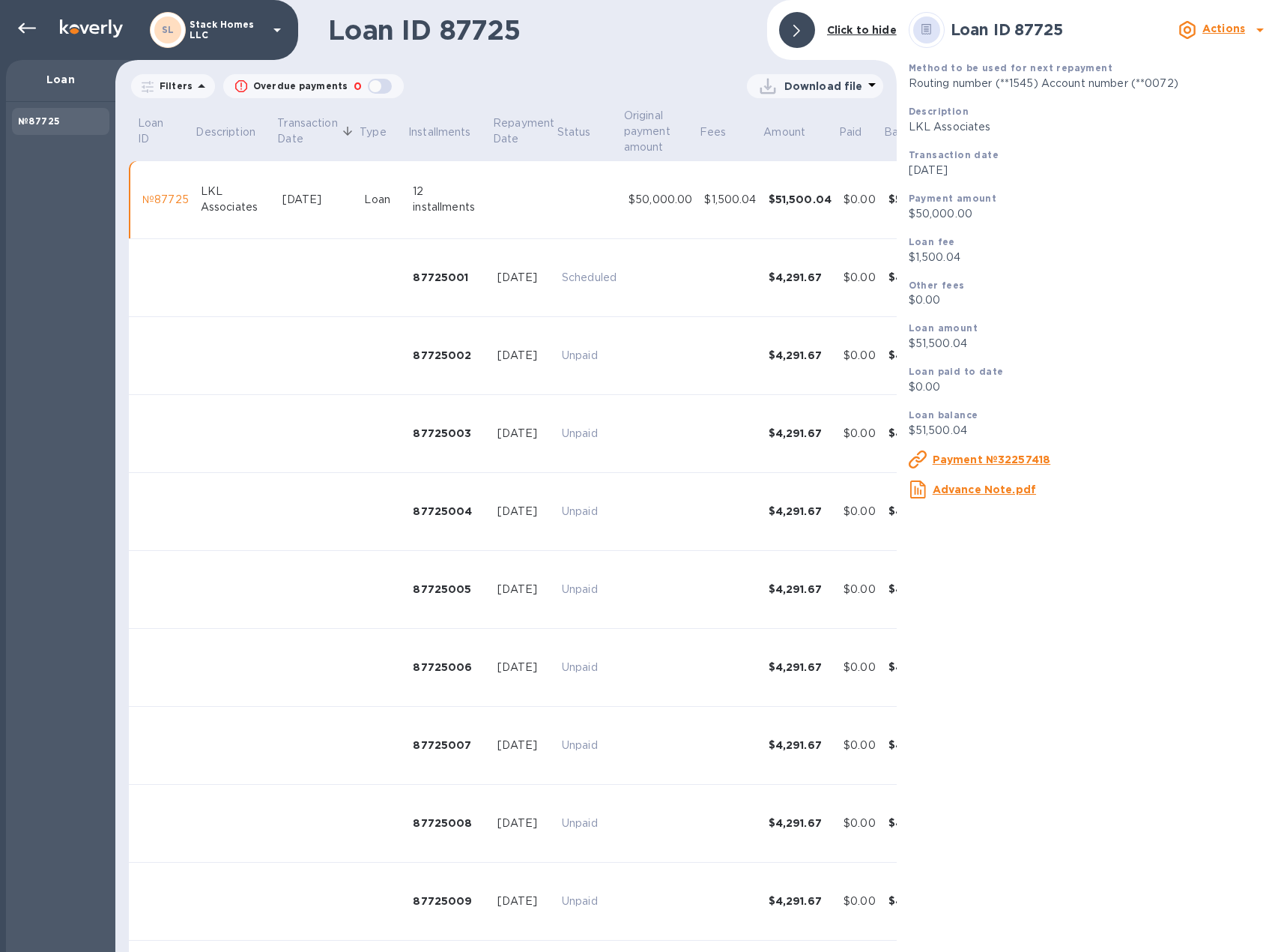
click at [813, 27] on div at bounding box center [797, 29] width 36 height 36
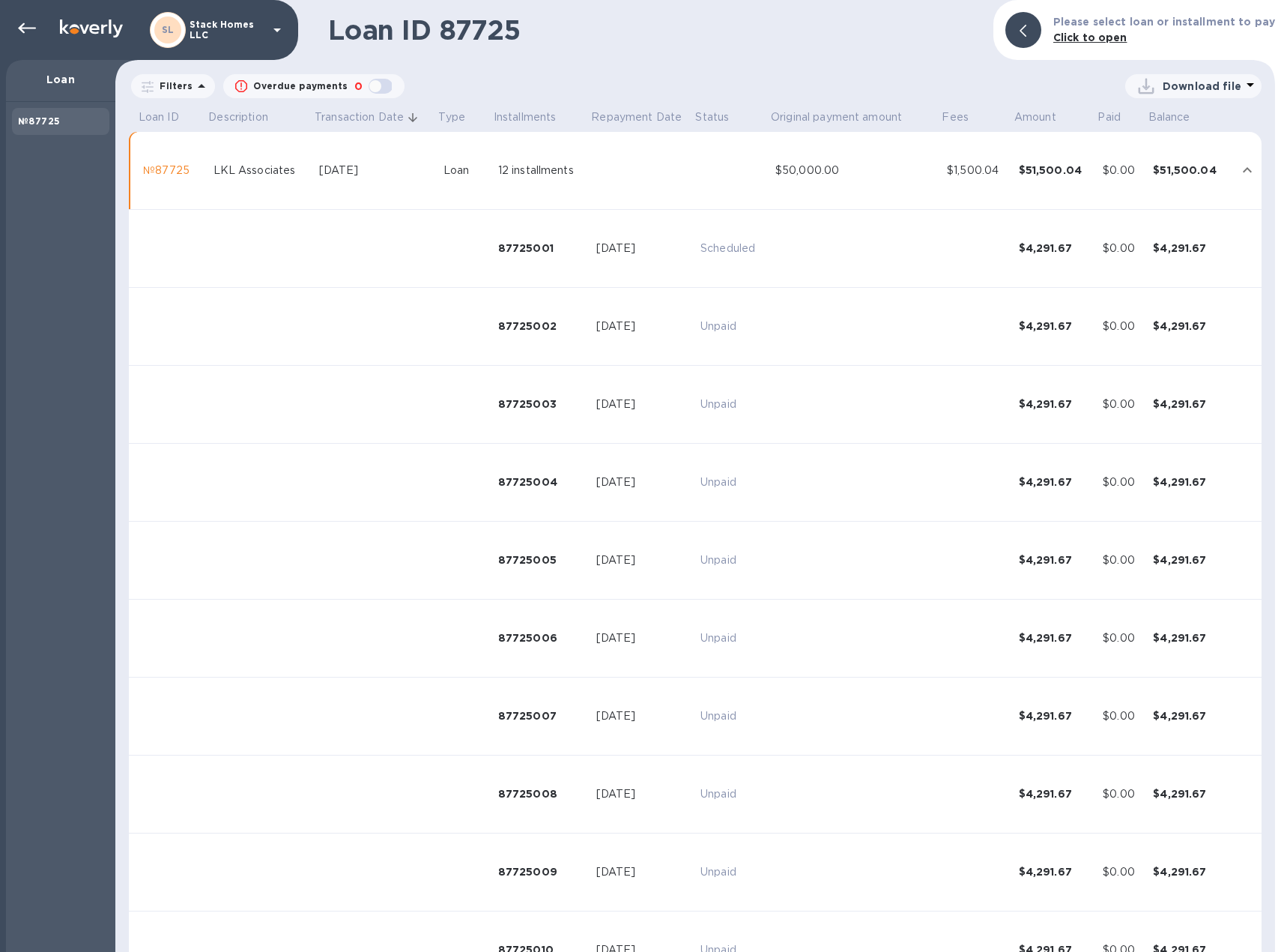
click at [885, 71] on div "Loan ID 87725 Please select loan or installment to pay Click to open Filters Ov…" at bounding box center [695, 476] width 1160 height 952
